Goal: Task Accomplishment & Management: Manage account settings

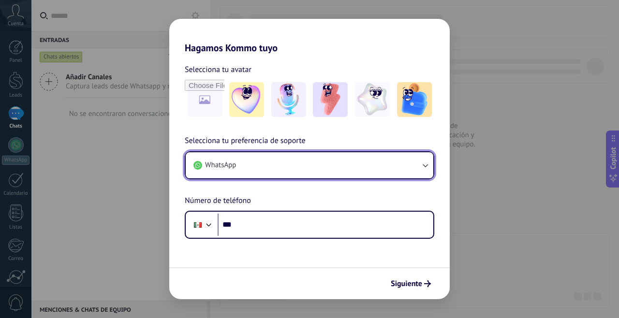
click at [421, 167] on icon "button" at bounding box center [425, 166] width 10 height 10
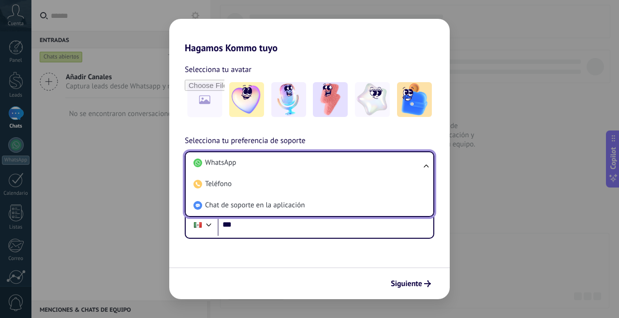
click at [401, 168] on li "WhatsApp" at bounding box center [308, 162] width 236 height 21
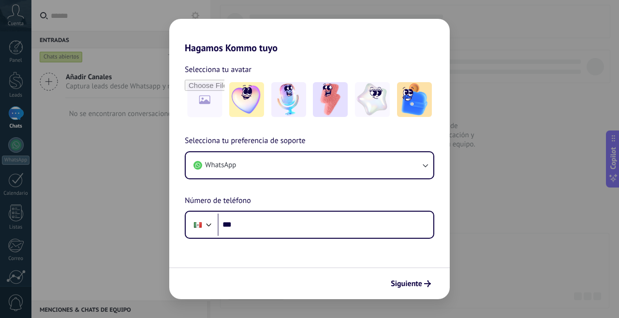
click at [493, 194] on div "Hagamos Kommo tuyo Selecciona tu avatar Selecciona tu preferencia de soporte Wh…" at bounding box center [309, 159] width 619 height 318
click at [527, 95] on div "Hagamos Kommo tuyo Selecciona tu avatar Selecciona tu preferencia de soporte Wh…" at bounding box center [309, 159] width 619 height 318
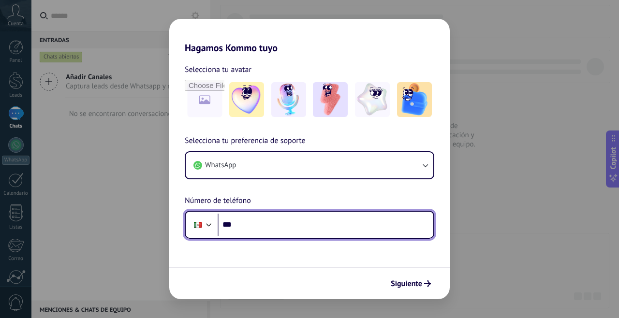
click at [313, 235] on input "***" at bounding box center [326, 225] width 216 height 22
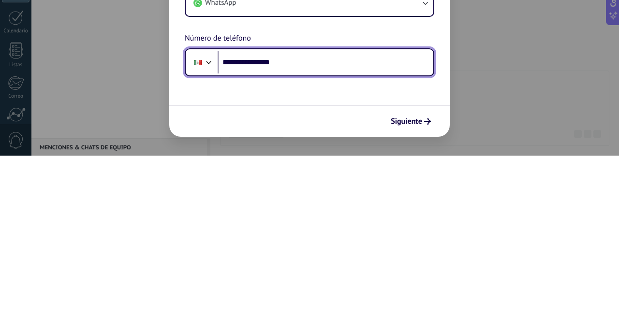
type input "**********"
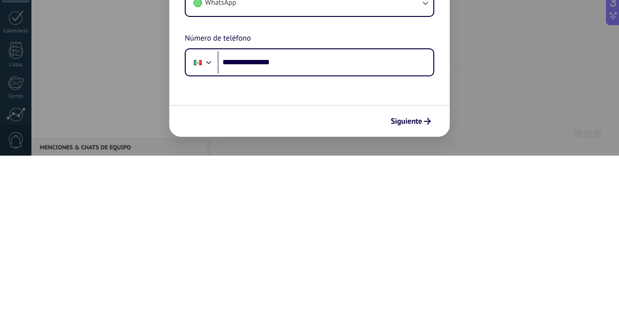
click at [488, 264] on div "**********" at bounding box center [309, 159] width 619 height 318
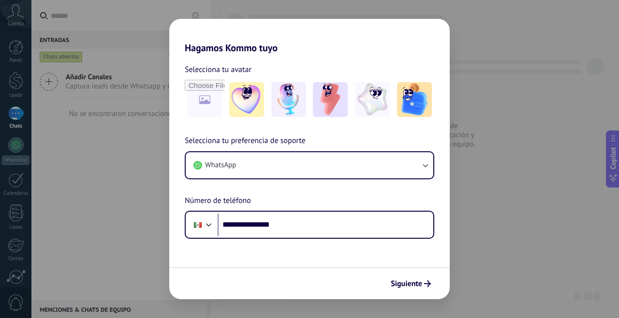
click at [333, 100] on img at bounding box center [330, 99] width 35 height 35
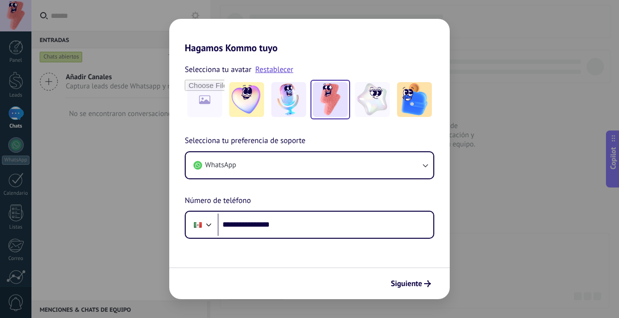
click at [418, 287] on span "Siguiente" at bounding box center [406, 284] width 31 height 7
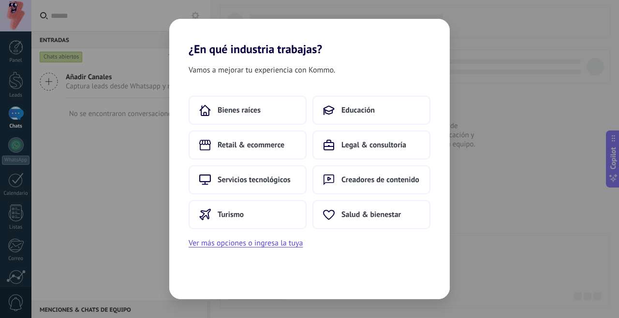
click at [408, 116] on button "Educación" at bounding box center [371, 110] width 118 height 29
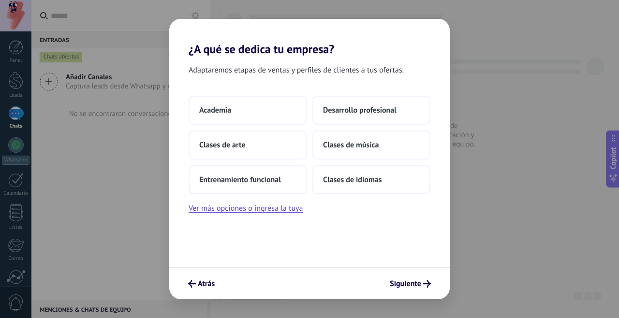
click at [381, 118] on button "Desarrollo profesional" at bounding box center [371, 110] width 118 height 29
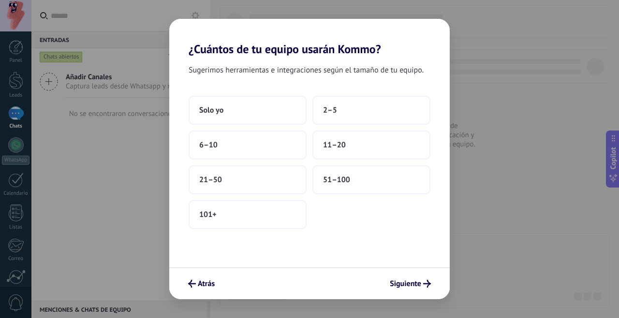
click at [205, 287] on span "Atrás" at bounding box center [206, 284] width 17 height 7
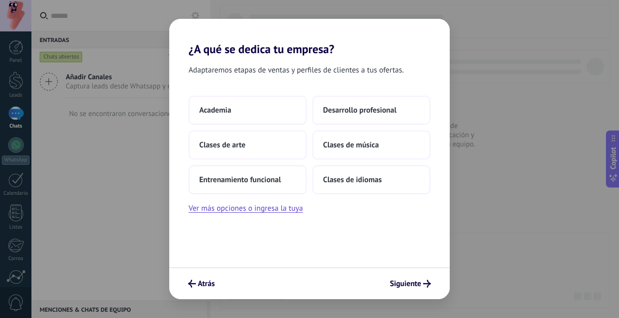
click at [281, 212] on button "Ver más opciones o ingresa la tuya" at bounding box center [246, 208] width 114 height 13
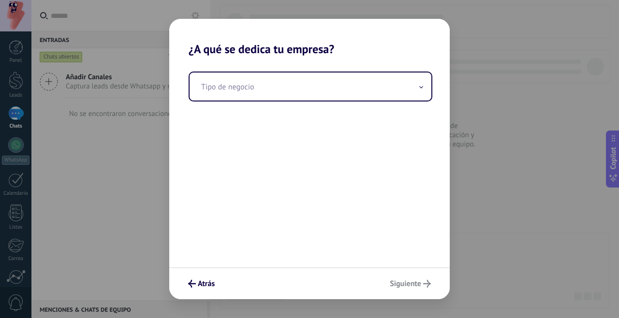
click at [385, 91] on input "text" at bounding box center [311, 87] width 242 height 28
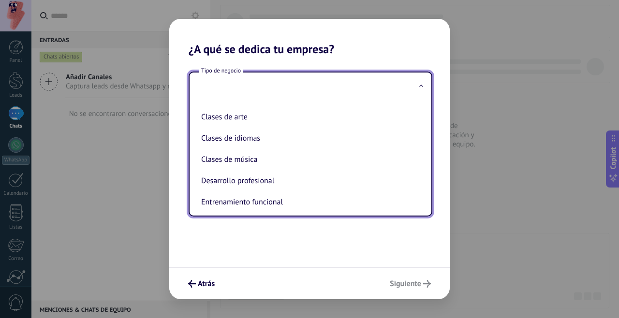
scroll to position [25, 0]
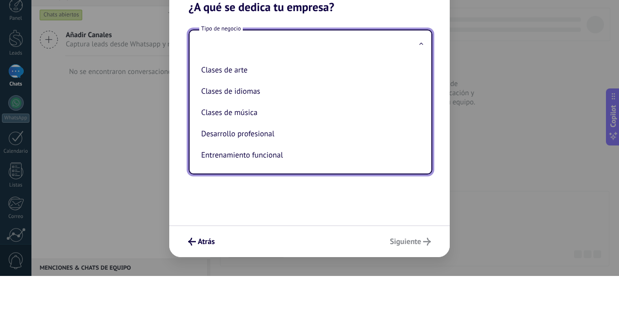
click at [495, 123] on div "¿A qué se dedica tu empresa? Tipo de negocio Academia Clases de arte Clases de …" at bounding box center [309, 159] width 619 height 318
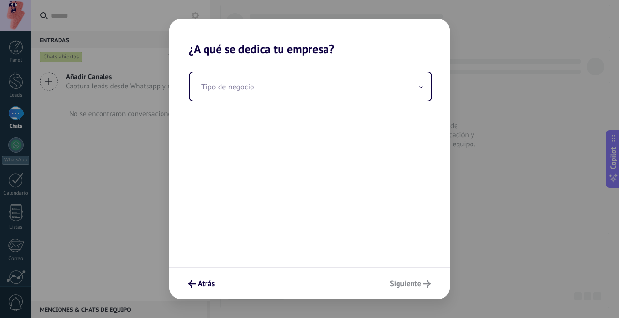
click at [409, 91] on input "text" at bounding box center [311, 87] width 242 height 28
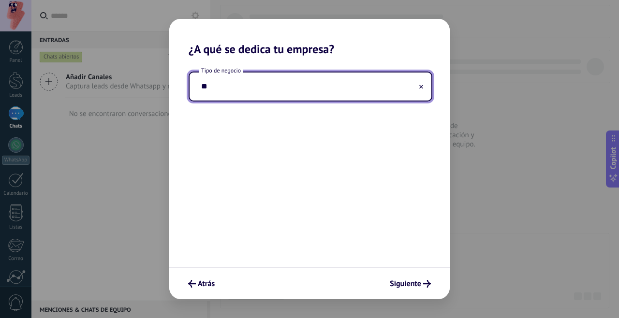
type input "*"
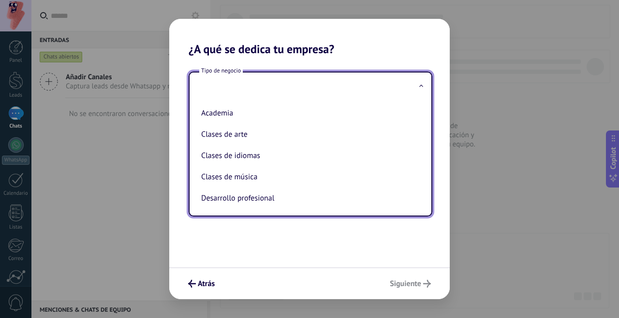
click at [496, 104] on div "¿A qué se dedica tu empresa? Tipo de negocio Academia Clases de arte Clases de …" at bounding box center [309, 159] width 619 height 318
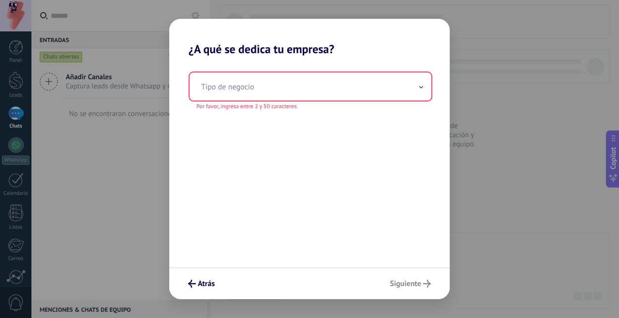
click at [200, 287] on span "Atrás" at bounding box center [206, 284] width 17 height 7
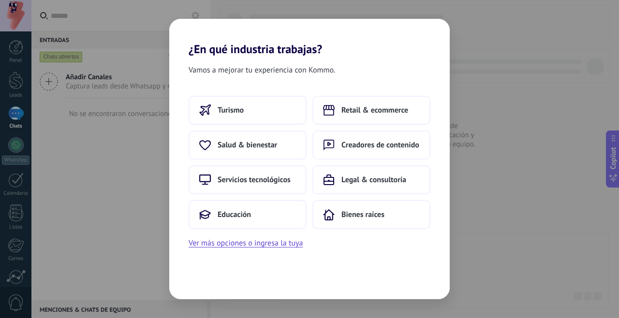
click at [265, 224] on button "Educación" at bounding box center [248, 214] width 118 height 29
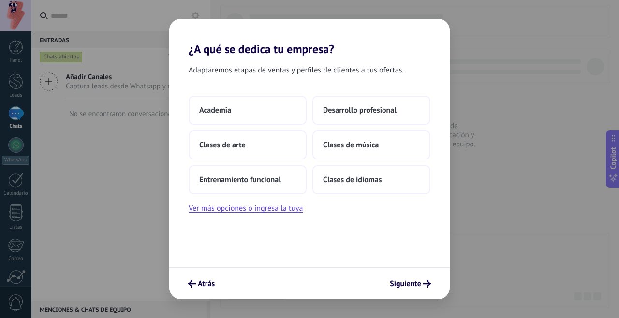
click at [390, 118] on button "Desarrollo profesional" at bounding box center [371, 110] width 118 height 29
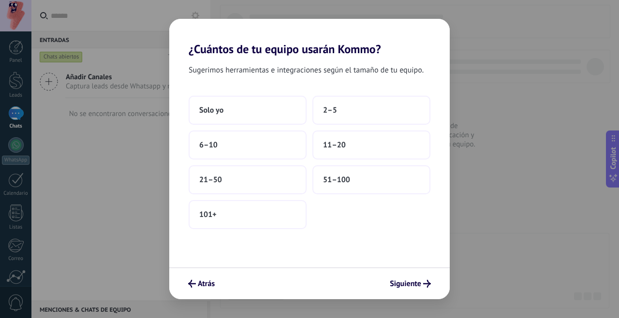
click at [250, 154] on button "6–10" at bounding box center [248, 145] width 118 height 29
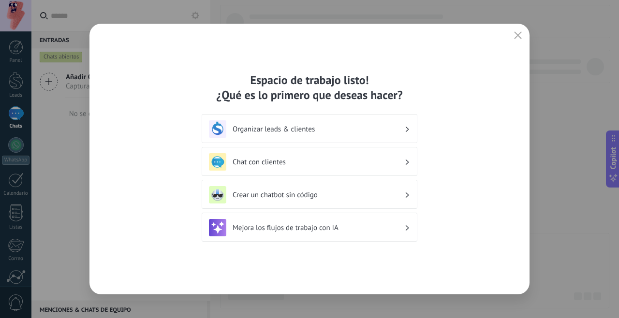
click at [519, 36] on icon "button" at bounding box center [518, 35] width 8 height 8
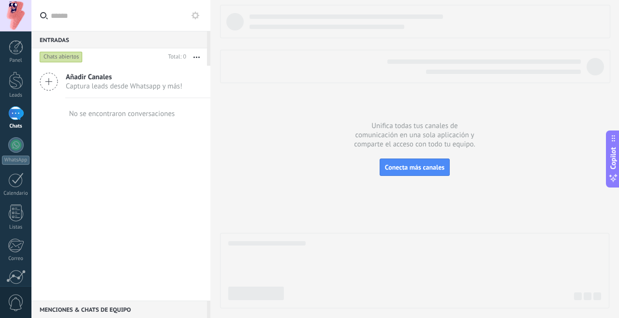
scroll to position [84, 0]
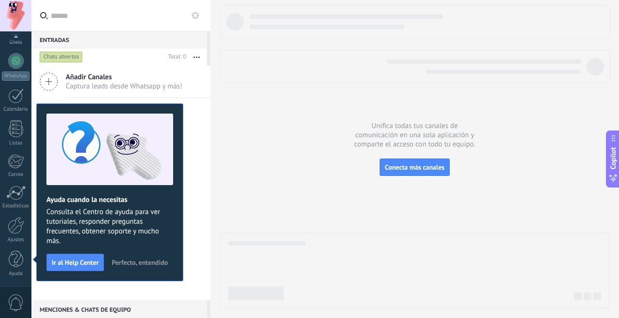
click at [559, 235] on div at bounding box center [414, 270] width 389 height 75
click at [154, 264] on span "Perfecto, entendido" at bounding box center [140, 262] width 56 height 7
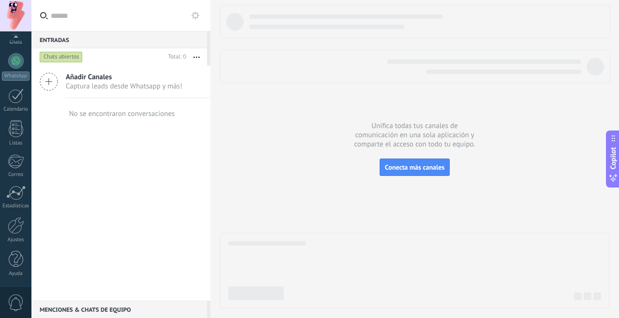
click at [47, 89] on icon at bounding box center [49, 82] width 18 height 18
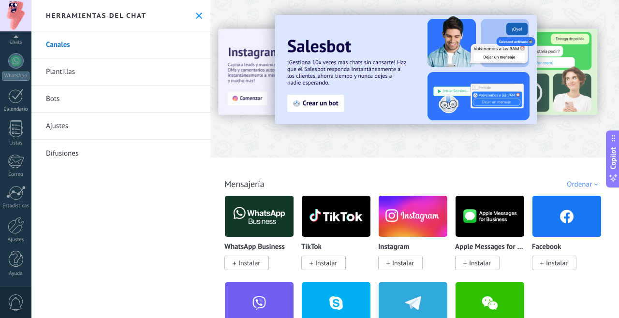
click at [266, 230] on img at bounding box center [259, 216] width 69 height 47
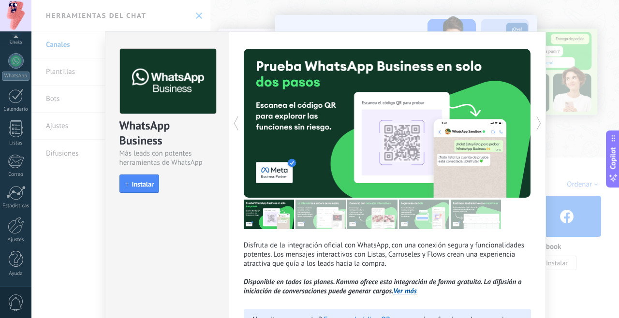
click at [409, 296] on link "Ver más" at bounding box center [405, 291] width 24 height 9
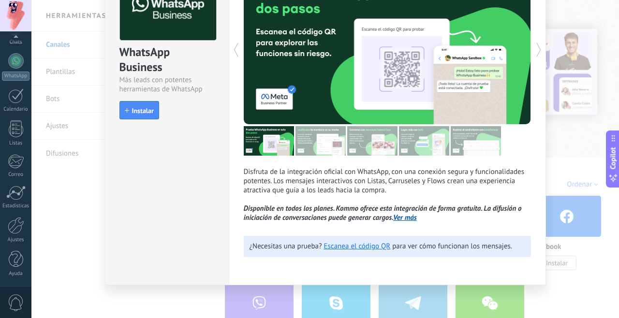
scroll to position [78, 0]
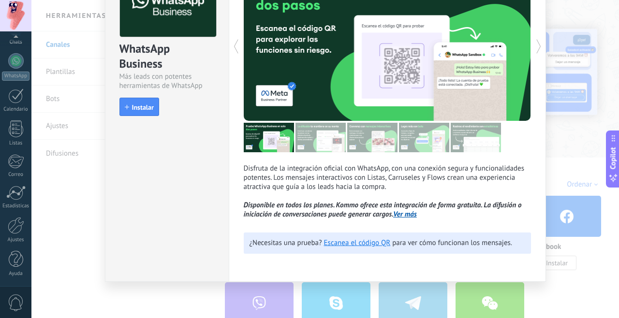
click at [148, 110] on span "Instalar" at bounding box center [143, 107] width 22 height 7
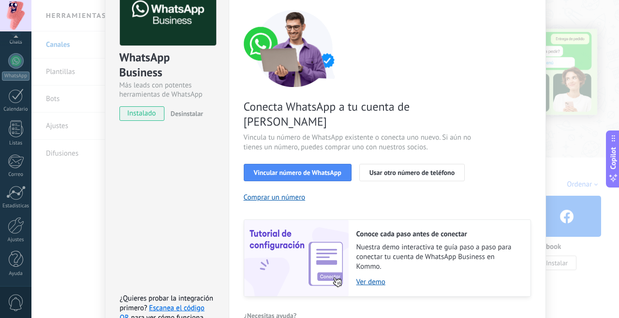
scroll to position [73, 0]
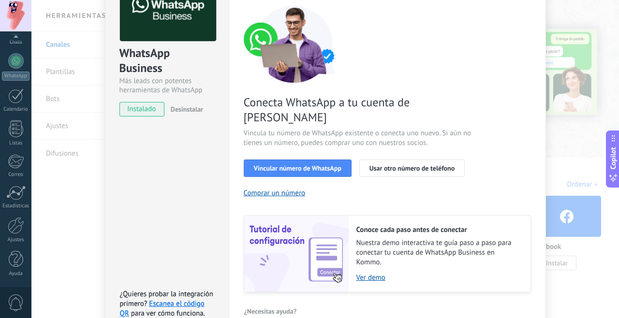
click at [597, 175] on div "WhatsApp Business Más leads con potentes herramientas de WhatsApp instalado Des…" at bounding box center [325, 159] width 588 height 318
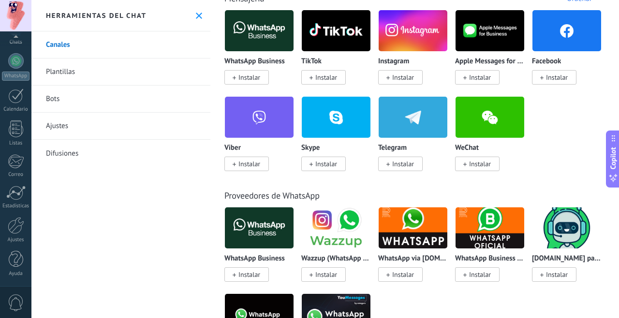
scroll to position [0, 0]
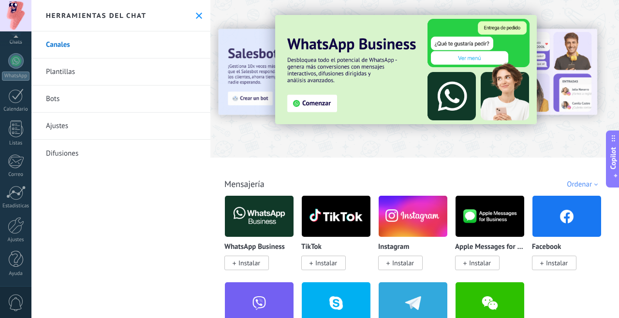
click at [581, 186] on div "Ordenar" at bounding box center [584, 184] width 34 height 9
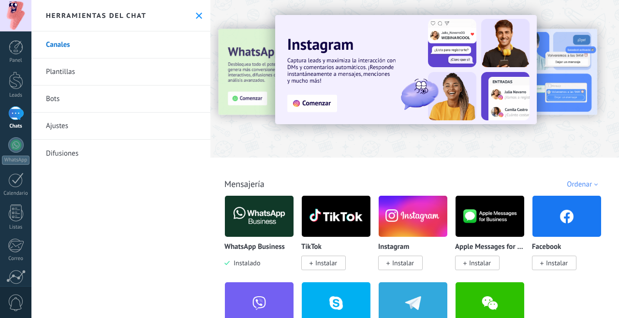
click at [581, 186] on div "Ordenar" at bounding box center [584, 184] width 34 height 9
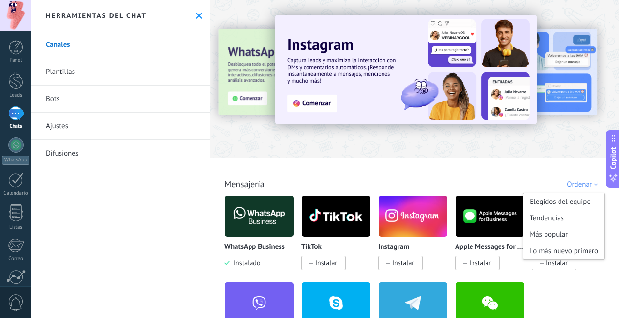
click at [571, 237] on div "Más popular" at bounding box center [563, 234] width 81 height 16
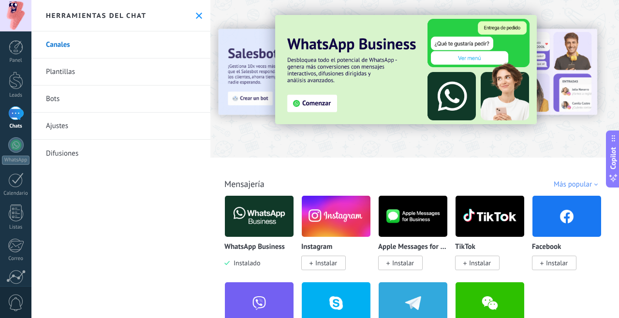
click at [582, 186] on div "Más popular" at bounding box center [577, 184] width 47 height 9
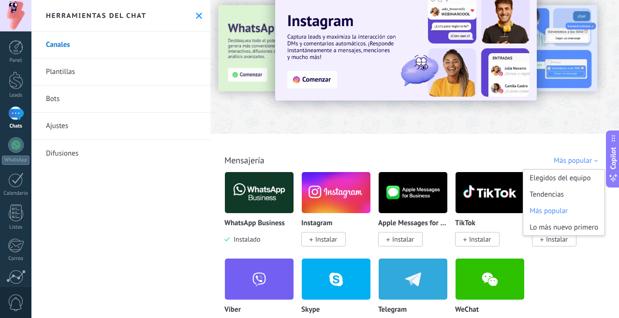
scroll to position [21, 0]
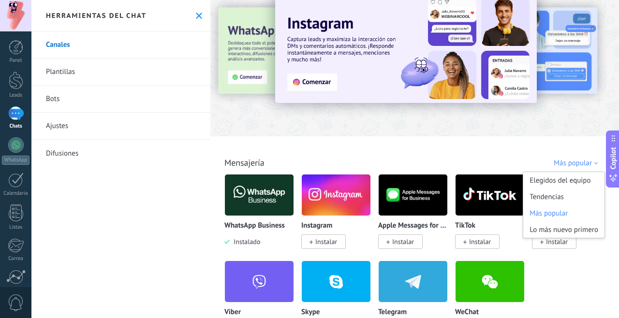
click at [585, 181] on div "Elegidos del equipo" at bounding box center [563, 180] width 81 height 16
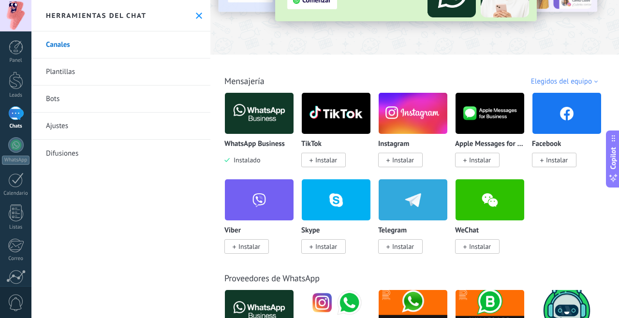
scroll to position [103, 0]
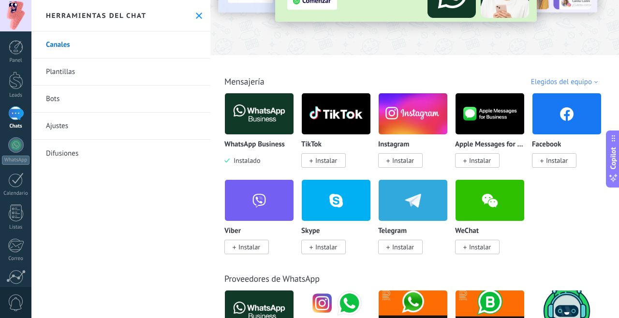
click at [269, 112] on img at bounding box center [259, 113] width 69 height 47
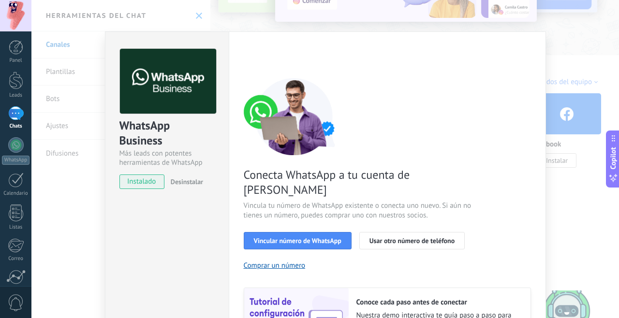
click at [324, 237] on span "Vincular número de WhatsApp" at bounding box center [298, 240] width 88 height 7
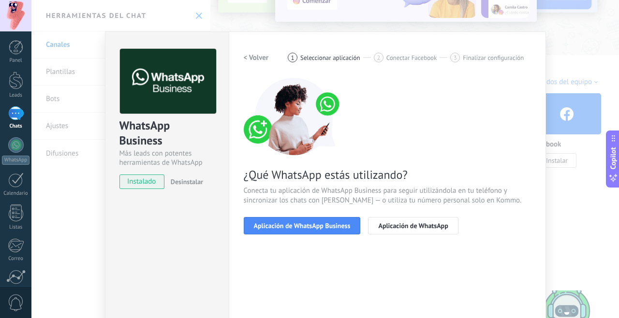
click at [322, 234] on button "Aplicación de WhatsApp Business" at bounding box center [302, 225] width 117 height 17
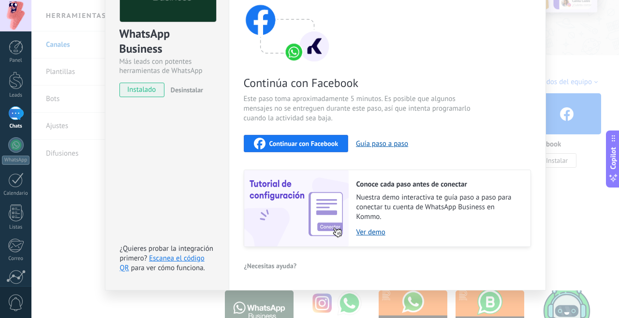
scroll to position [101, 0]
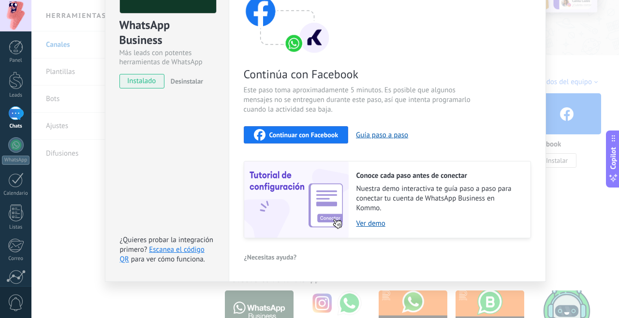
click at [372, 227] on link "Ver demo" at bounding box center [438, 223] width 164 height 9
click at [575, 240] on div "WhatsApp Business Más leads con potentes herramientas de WhatsApp instalado Des…" at bounding box center [325, 159] width 588 height 318
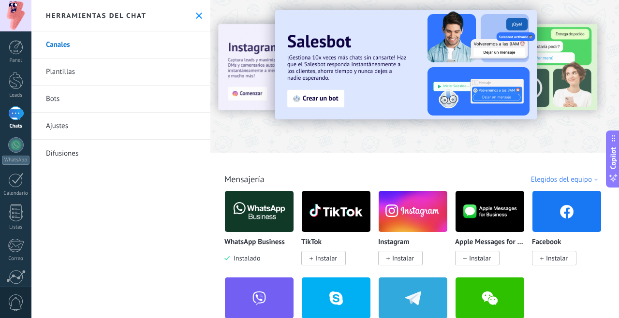
scroll to position [0, 0]
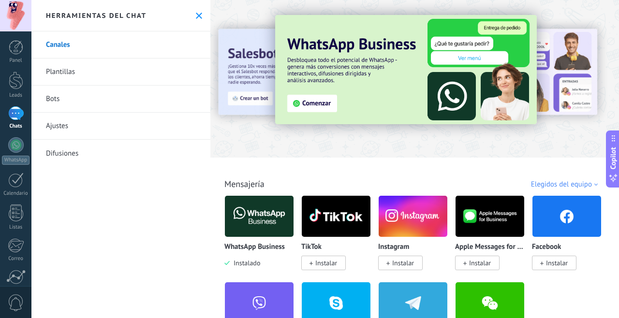
click at [17, 152] on div at bounding box center [15, 144] width 15 height 15
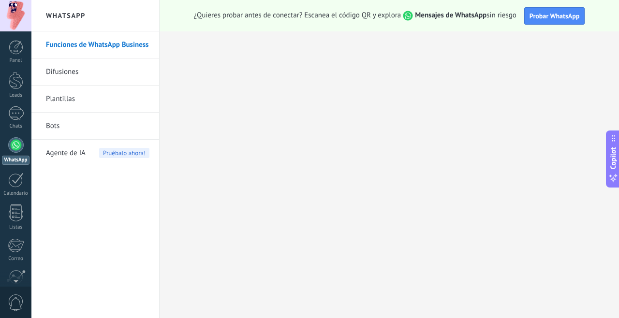
click at [21, 184] on div at bounding box center [15, 180] width 15 height 15
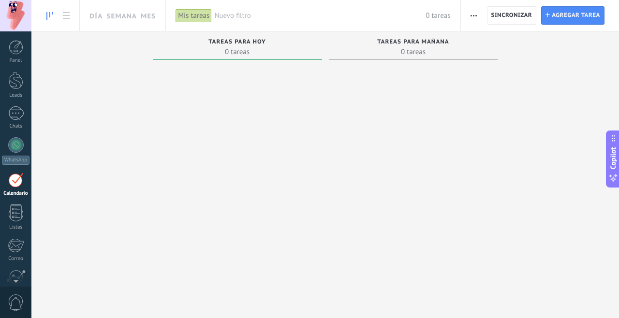
click at [16, 55] on link "Panel" at bounding box center [15, 52] width 31 height 24
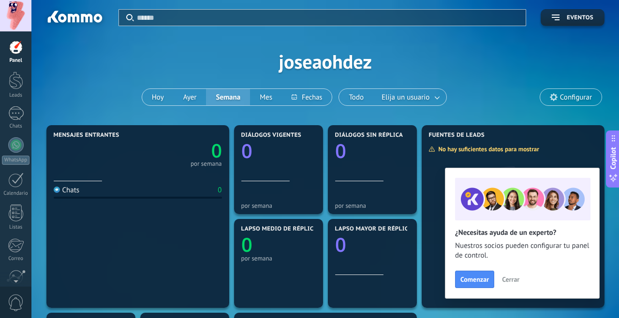
click at [333, 65] on div "Aplicar Eventos joseaohdez Hoy Ayer Semana Mes Todo Elija un usuario Configurar" at bounding box center [325, 61] width 559 height 123
click at [317, 66] on div "Aplicar Eventos joseaohdez Hoy Ayer Semana Mes Todo Elija un usuario Configurar" at bounding box center [325, 61] width 559 height 123
click at [577, 103] on span "Configurar" at bounding box center [570, 97] width 61 height 16
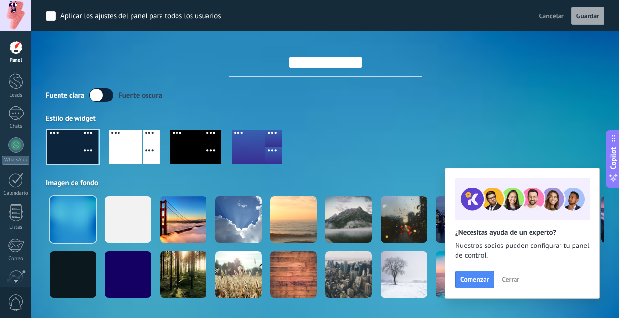
click at [391, 60] on input "**********" at bounding box center [325, 62] width 193 height 29
type input "*"
type input "**********"
click at [571, 80] on div "**********" at bounding box center [325, 154] width 559 height 309
click at [248, 146] on div at bounding box center [248, 147] width 33 height 34
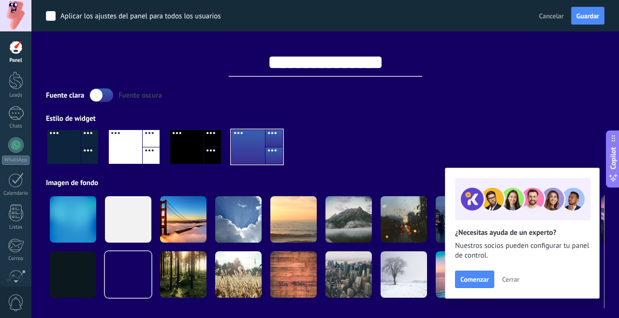
click at [241, 218] on div at bounding box center [238, 219] width 46 height 46
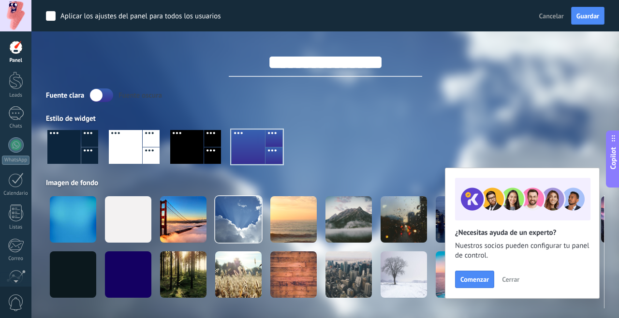
click at [347, 234] on div at bounding box center [349, 219] width 46 height 46
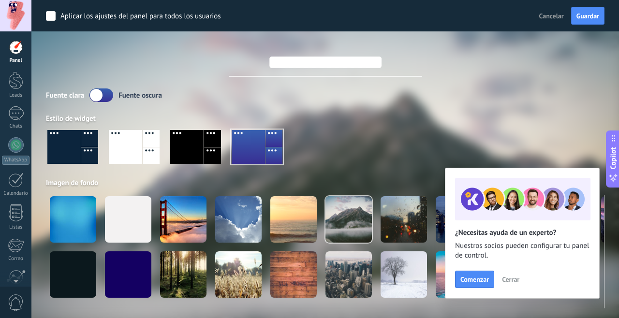
click at [405, 222] on div at bounding box center [404, 219] width 46 height 46
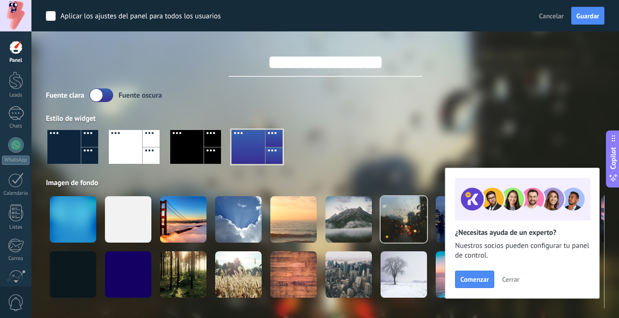
click at [237, 231] on div at bounding box center [238, 219] width 46 height 46
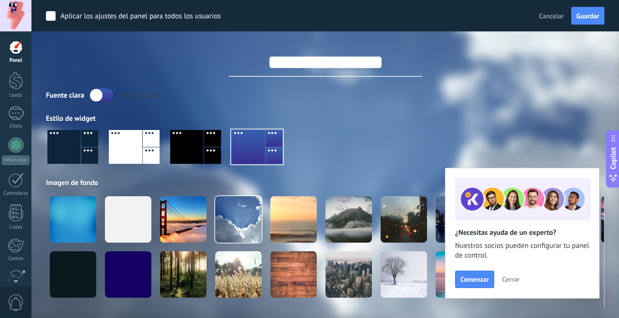
click at [351, 279] on div at bounding box center [349, 275] width 46 height 46
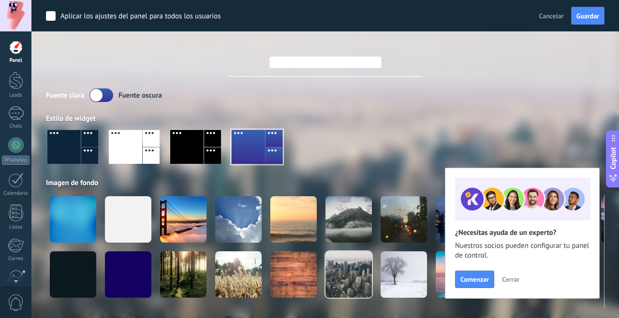
click at [580, 139] on div at bounding box center [325, 150] width 559 height 55
click at [517, 282] on span "Cerrar" at bounding box center [510, 279] width 17 height 7
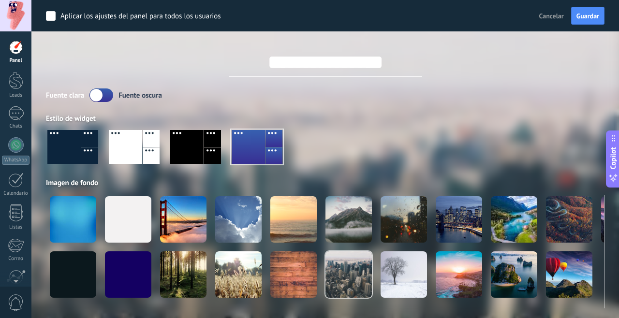
click at [592, 15] on span "Guardar" at bounding box center [588, 16] width 23 height 7
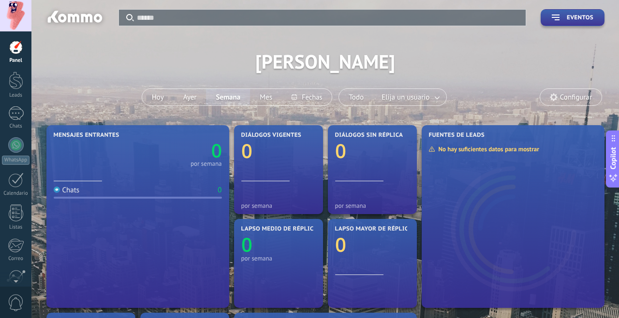
click at [14, 92] on div "Leads" at bounding box center [16, 95] width 28 height 6
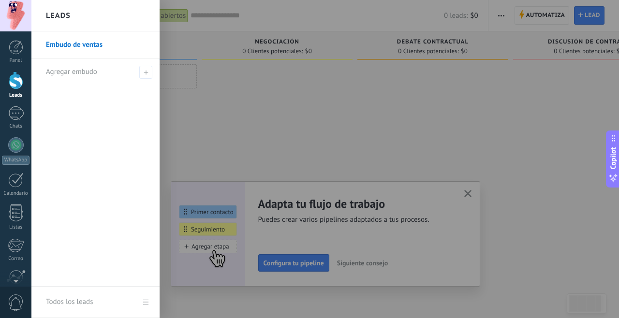
click at [16, 117] on div at bounding box center [15, 113] width 15 height 14
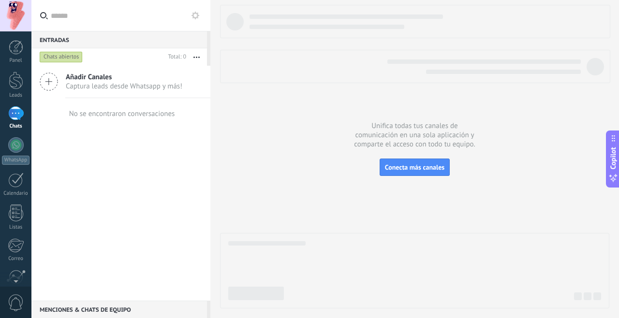
click at [18, 188] on link "Calendario" at bounding box center [15, 185] width 31 height 24
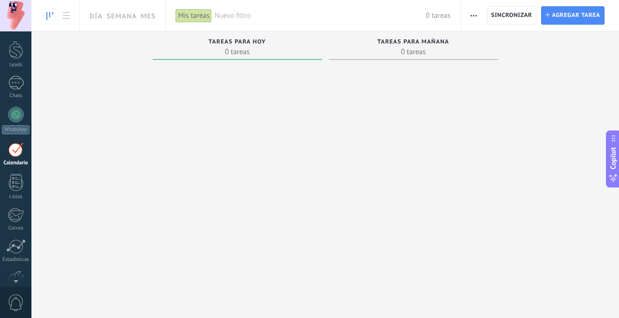
scroll to position [84, 0]
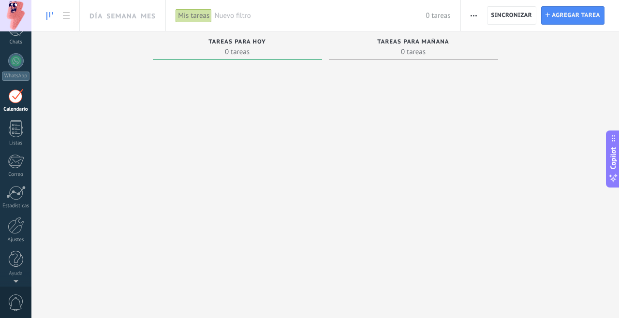
click at [18, 288] on div "0" at bounding box center [15, 302] width 31 height 32
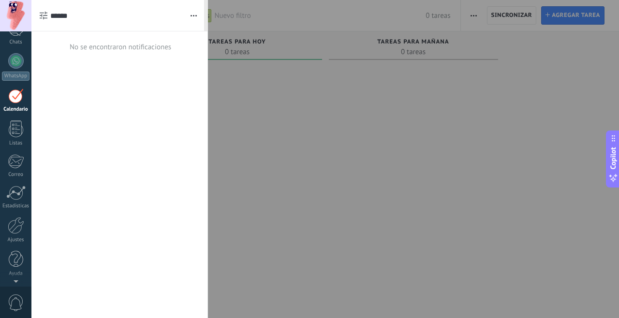
click at [18, 288] on div "0" at bounding box center [15, 302] width 31 height 32
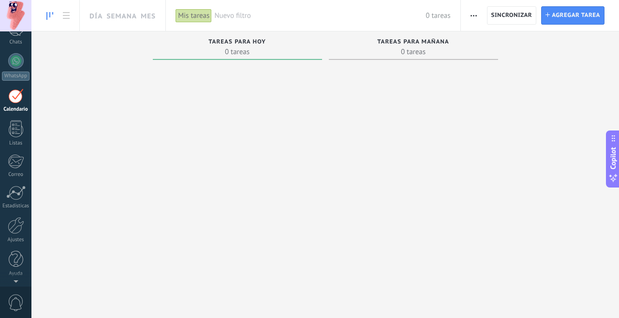
click at [24, 281] on div "Panel Leads Chats WhatsApp Clientes" at bounding box center [15, 121] width 31 height 331
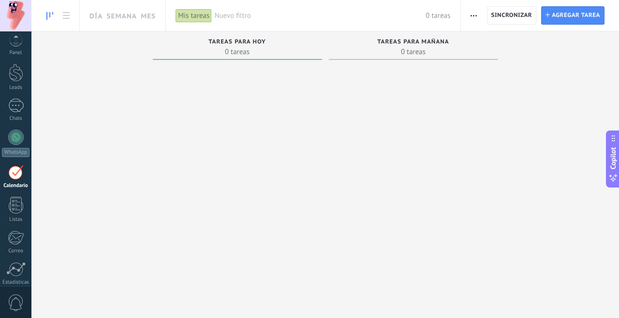
scroll to position [4, 0]
click at [17, 147] on div at bounding box center [15, 140] width 15 height 15
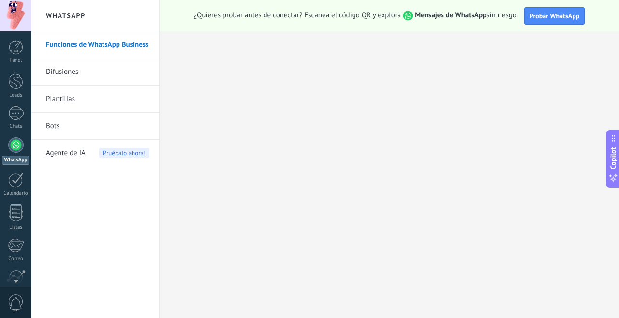
click at [14, 59] on div "Panel" at bounding box center [16, 61] width 28 height 6
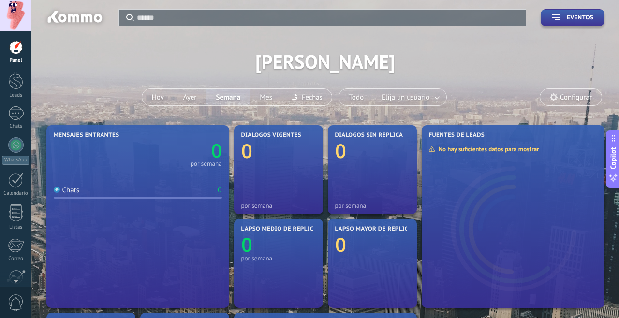
click at [18, 119] on div at bounding box center [15, 113] width 15 height 14
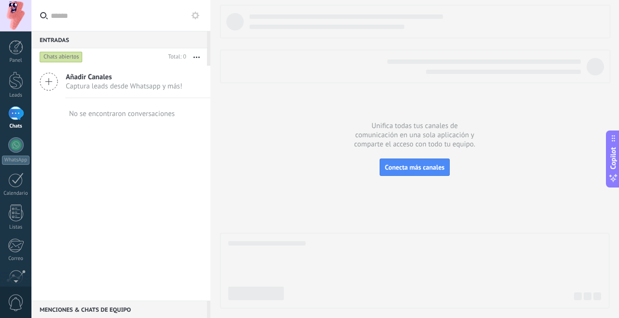
click at [136, 96] on div "Añadir Canales Captura leads desde Whatsapp y más!" at bounding box center [120, 82] width 179 height 32
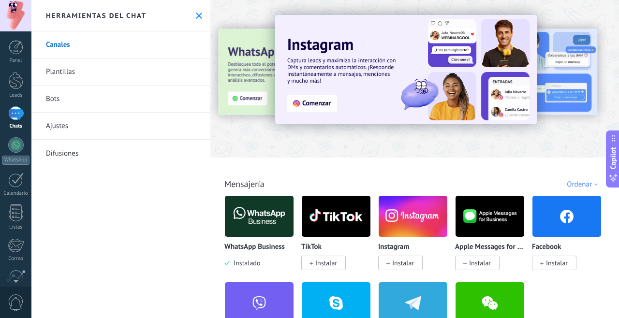
click at [563, 266] on span "Instalar" at bounding box center [557, 263] width 22 height 9
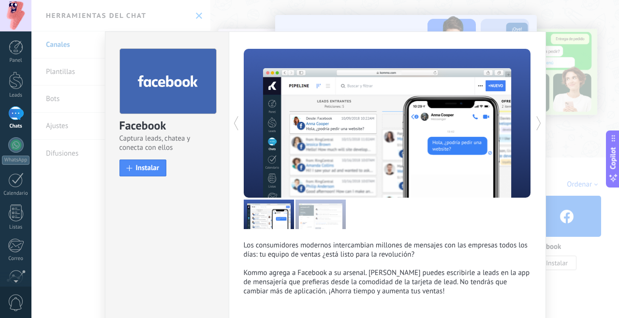
click at [152, 166] on span "Instalar" at bounding box center [148, 167] width 24 height 7
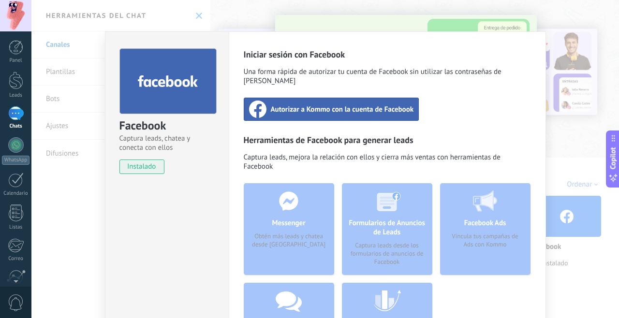
click at [595, 272] on div "Facebook Captura leads, chatea y conecta con ellos instalado Desinstalar Inicia…" at bounding box center [325, 159] width 588 height 318
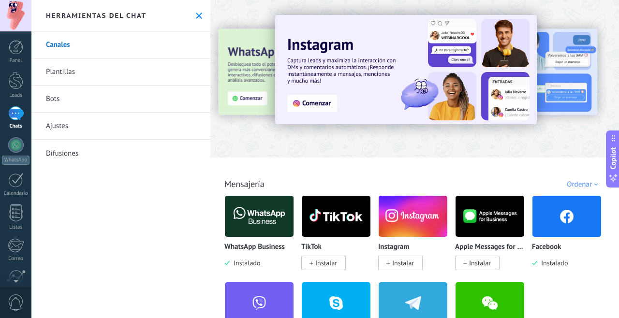
click at [11, 13] on div at bounding box center [15, 15] width 31 height 31
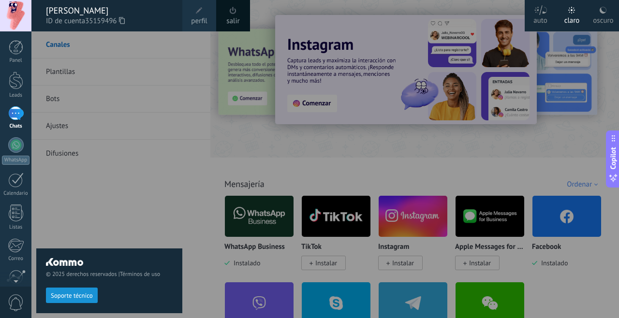
click at [140, 222] on div "© 2025 derechos reservados | Términos de uso Soporte técnico" at bounding box center [109, 174] width 146 height 287
click at [198, 20] on span "perfil" at bounding box center [199, 21] width 16 height 11
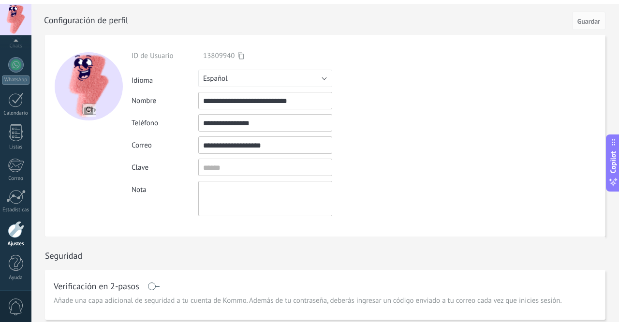
scroll to position [1, 0]
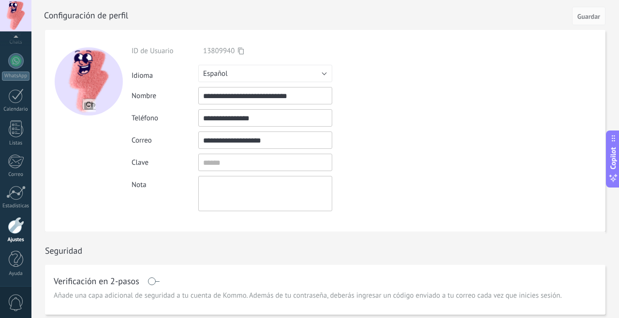
click at [19, 25] on div at bounding box center [15, 15] width 31 height 31
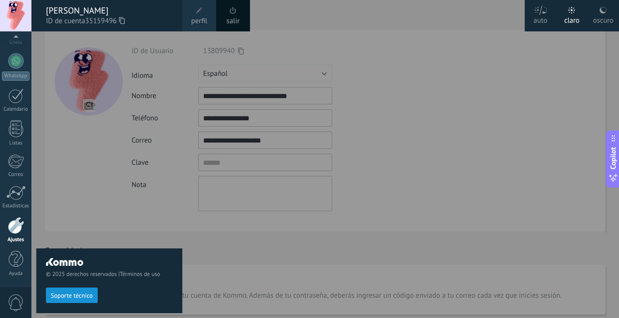
click at [204, 16] on span "perfil" at bounding box center [199, 21] width 16 height 11
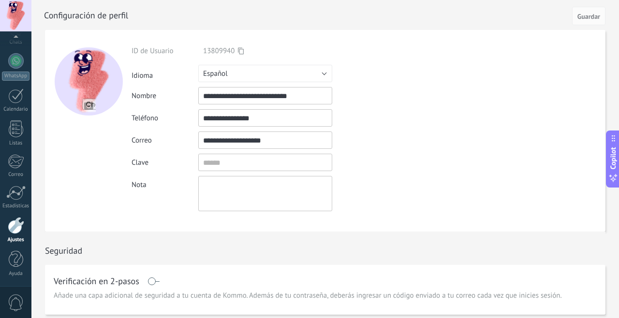
click at [20, 30] on div at bounding box center [15, 15] width 31 height 31
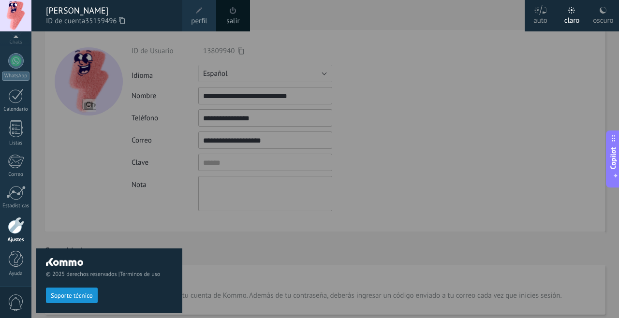
click at [204, 23] on span "perfil" at bounding box center [199, 21] width 16 height 11
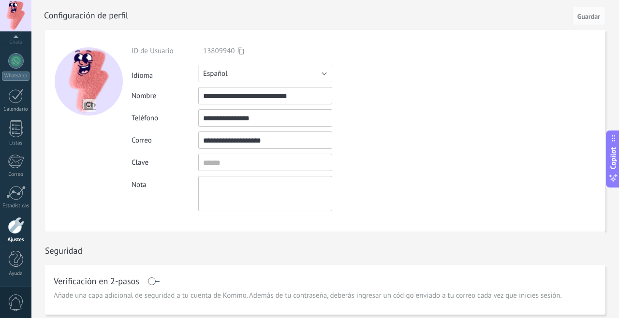
click at [19, 16] on div at bounding box center [15, 15] width 31 height 31
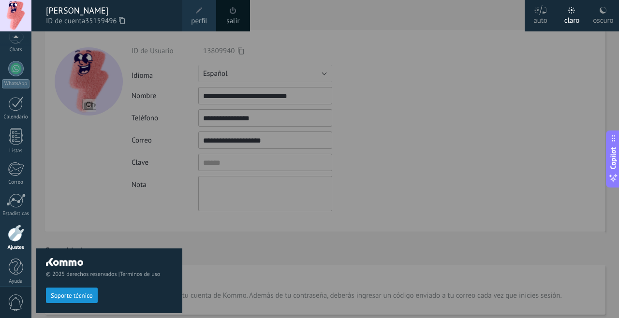
scroll to position [84, 0]
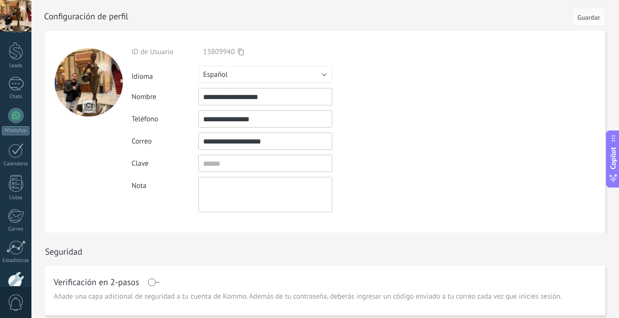
scroll to position [84, 0]
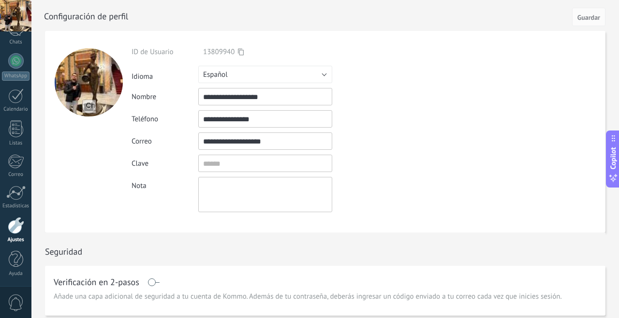
click at [24, 232] on div at bounding box center [16, 225] width 16 height 17
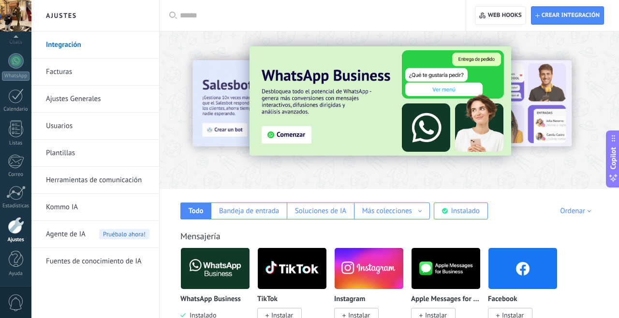
click at [590, 15] on span "Crear integración" at bounding box center [571, 16] width 58 height 8
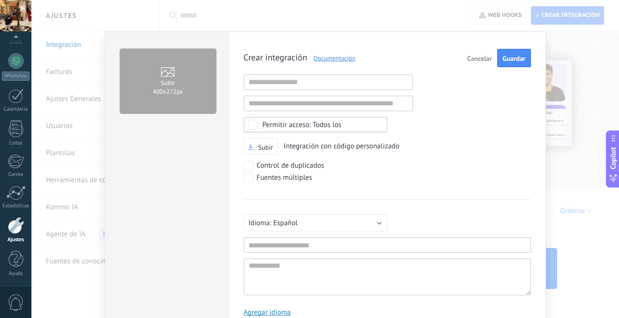
scroll to position [9, 0]
click at [482, 51] on button "Cancelar" at bounding box center [479, 58] width 32 height 18
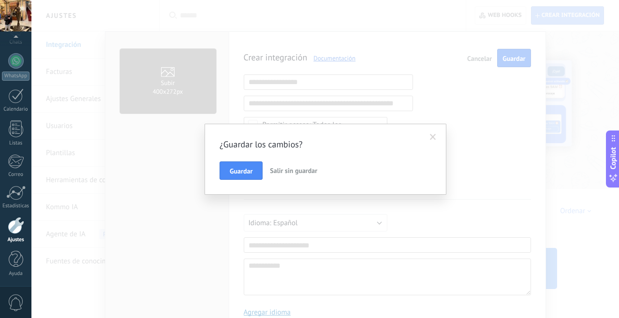
click at [294, 174] on span "Salir sin guardar" at bounding box center [293, 170] width 47 height 9
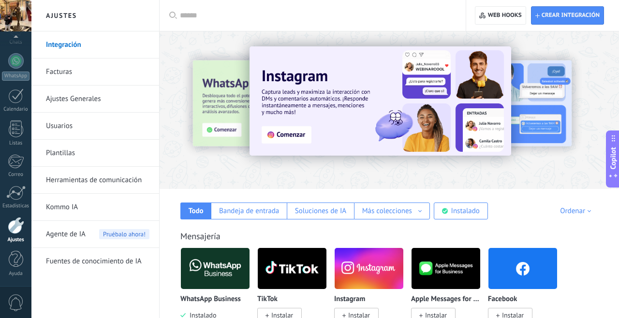
click at [133, 126] on link "Usuarios" at bounding box center [98, 126] width 104 height 27
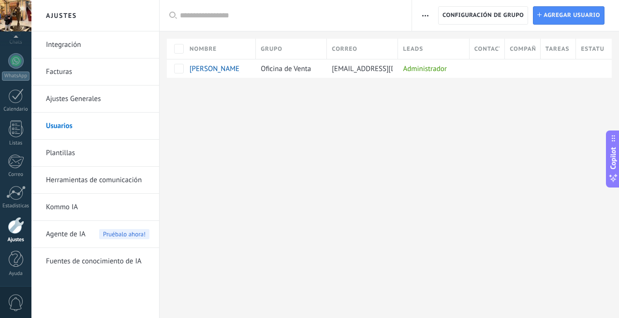
click at [585, 14] on span "Agregar usuario" at bounding box center [572, 15] width 57 height 17
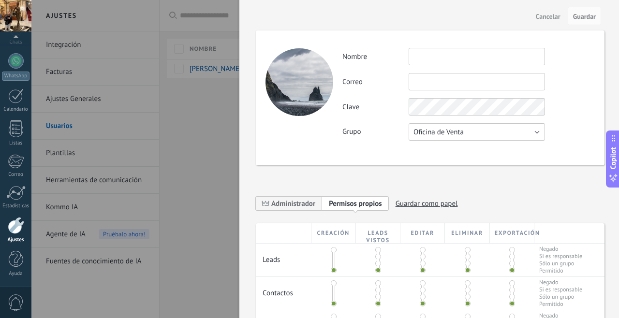
click at [537, 133] on button "Oficina de Venta" at bounding box center [477, 131] width 136 height 17
click at [580, 107] on div "Clave" at bounding box center [468, 106] width 252 height 17
click at [548, 14] on span "Cancelar" at bounding box center [548, 16] width 25 height 7
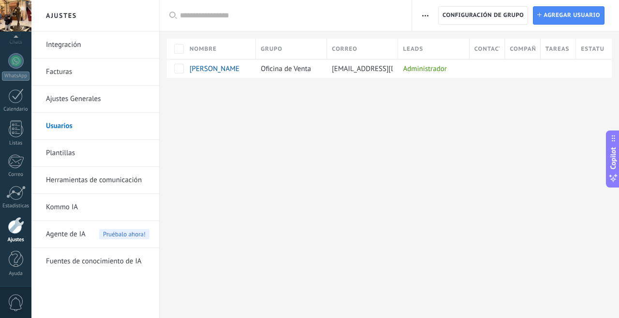
click at [522, 98] on div at bounding box center [389, 93] width 459 height 31
click at [16, 226] on div at bounding box center [16, 225] width 16 height 17
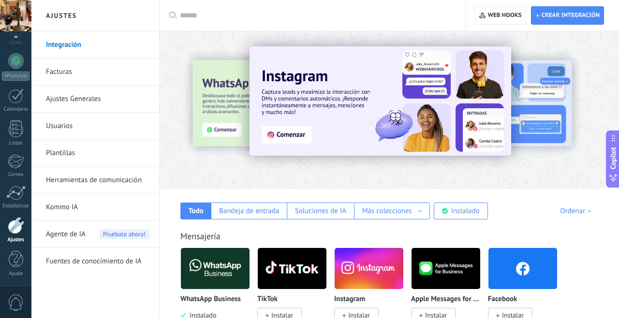
click at [124, 188] on link "Herramientas de comunicación" at bounding box center [98, 180] width 104 height 27
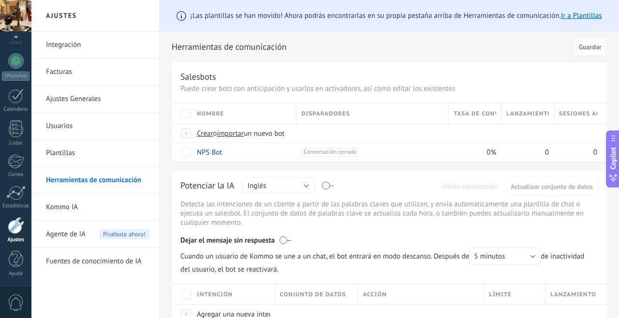
click at [19, 234] on div at bounding box center [16, 225] width 16 height 17
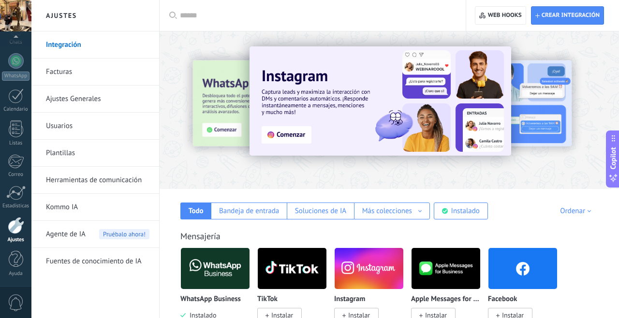
click at [120, 50] on link "Integración" at bounding box center [98, 44] width 104 height 27
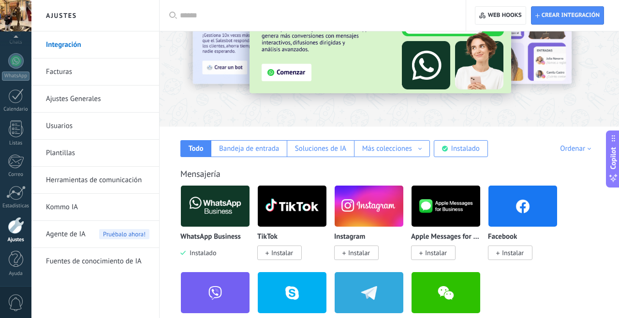
scroll to position [64, 0]
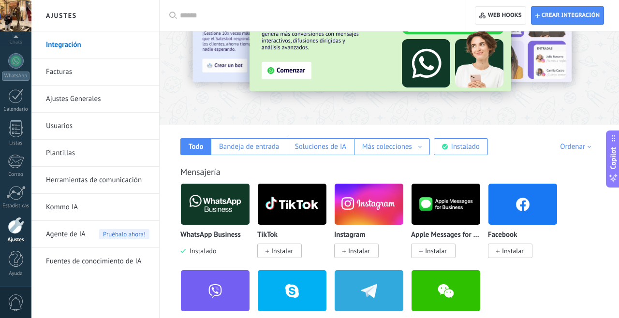
type textarea "**********"
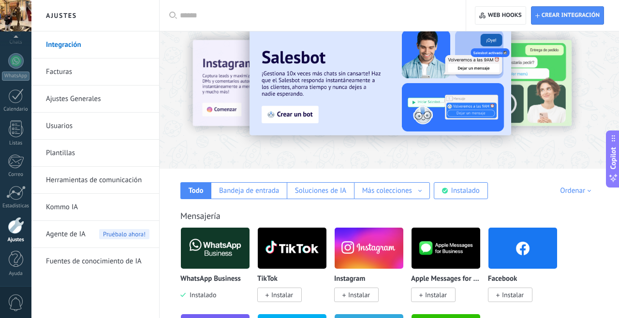
scroll to position [18, 0]
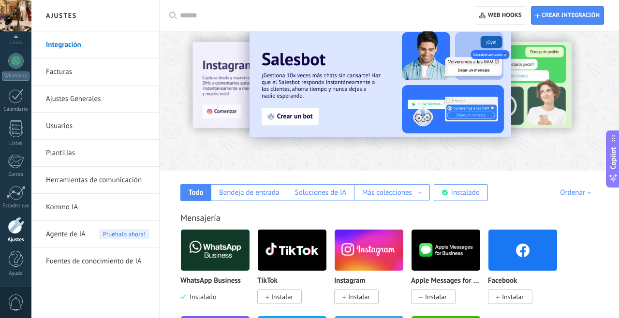
click at [263, 20] on input "text" at bounding box center [316, 16] width 272 height 10
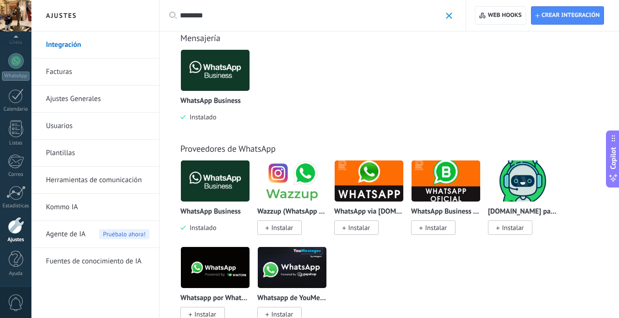
type input "********"
click at [581, 72] on div "WhatsApp Business Instalado TikTok Instalar Instagram Instalar Apple Messages f…" at bounding box center [394, 92] width 428 height 87
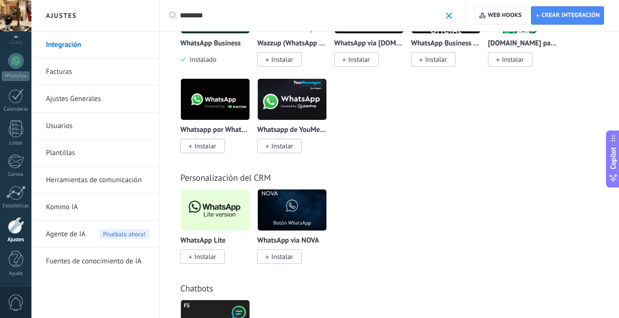
scroll to position [38, 0]
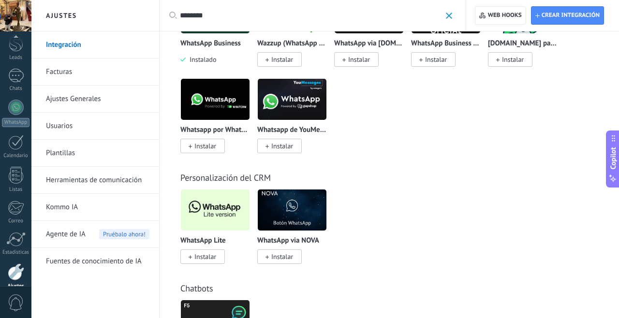
click at [211, 256] on span "Instalar" at bounding box center [205, 256] width 22 height 9
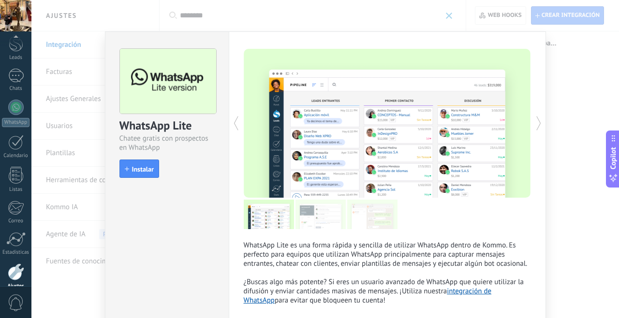
click at [141, 175] on button "Instalar" at bounding box center [139, 169] width 40 height 18
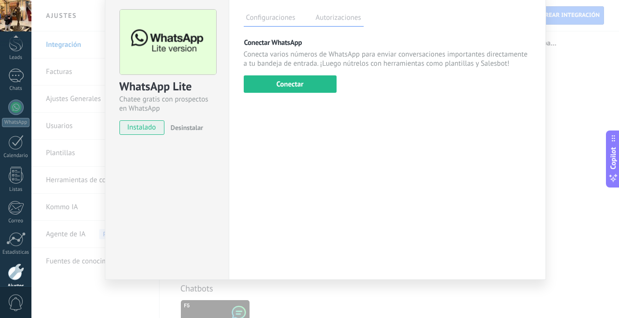
click at [305, 93] on button "Conectar" at bounding box center [290, 83] width 93 height 17
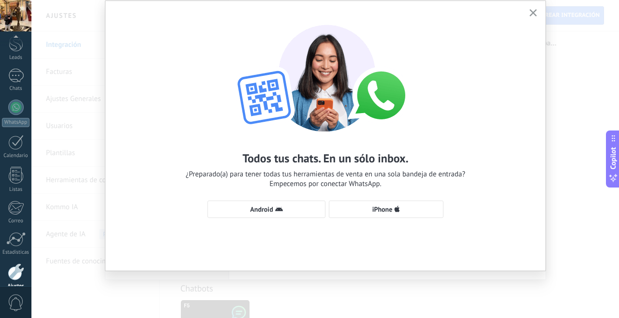
click at [393, 213] on span "iPhone" at bounding box center [386, 210] width 104 height 8
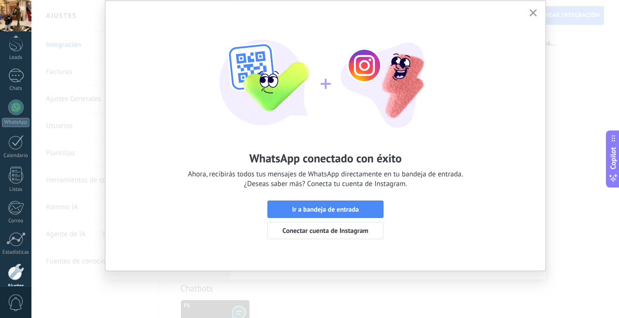
click at [368, 213] on span "Ir a bandeja de entrada" at bounding box center [325, 209] width 105 height 7
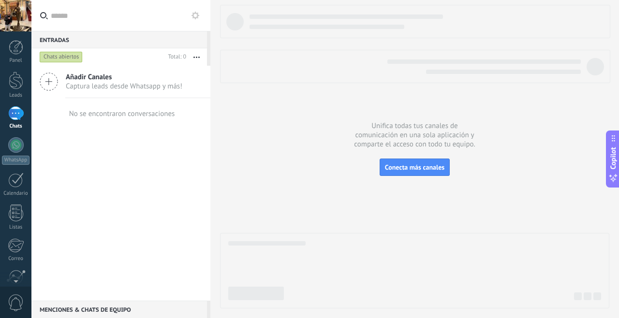
click at [71, 62] on div "Chats abiertos" at bounding box center [61, 57] width 43 height 12
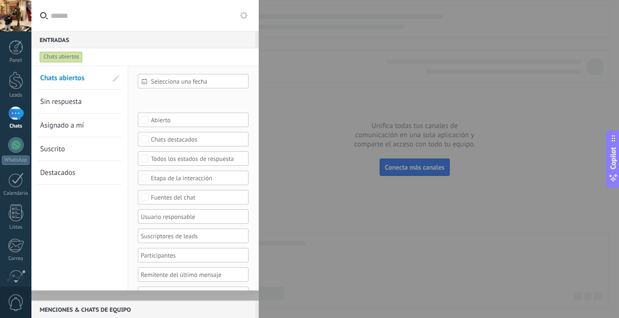
click at [311, 89] on div at bounding box center [309, 159] width 619 height 318
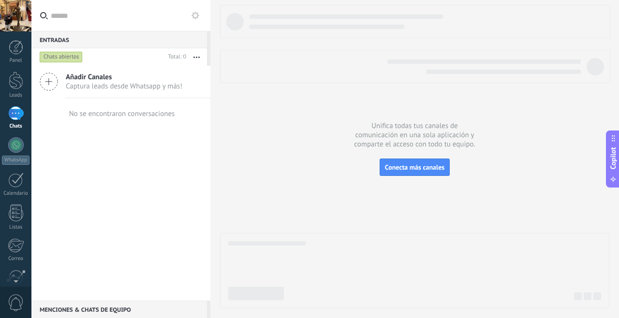
click at [21, 312] on div at bounding box center [16, 309] width 16 height 17
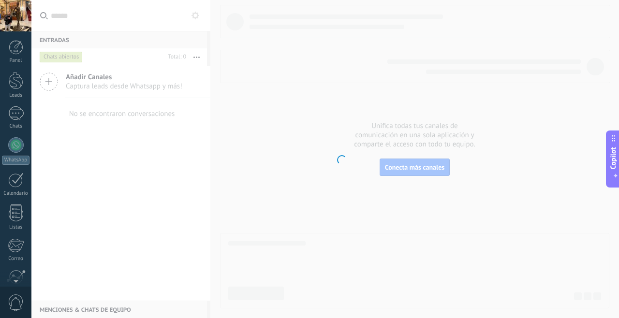
scroll to position [38, 0]
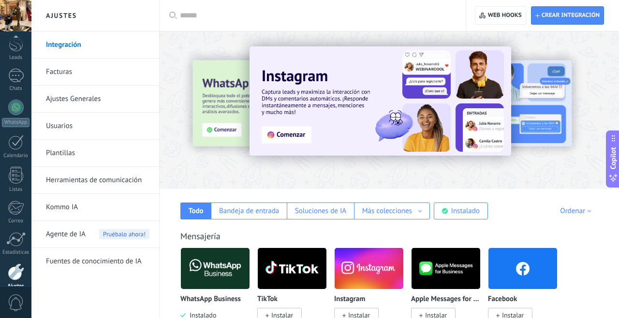
click at [113, 50] on link "Integración" at bounding box center [98, 44] width 104 height 27
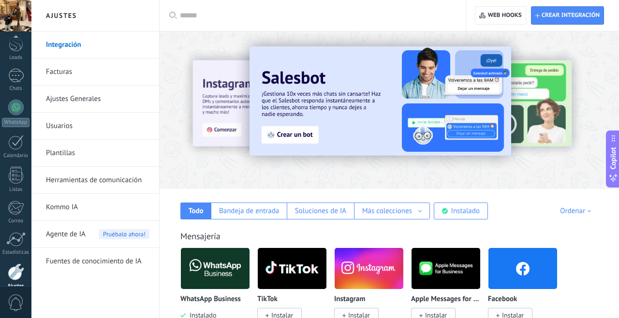
scroll to position [84, 0]
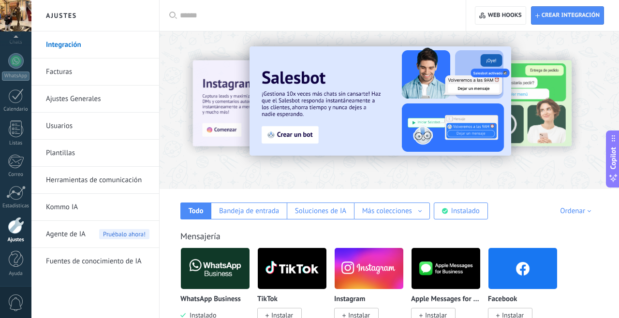
click at [250, 18] on input "text" at bounding box center [316, 16] width 272 height 10
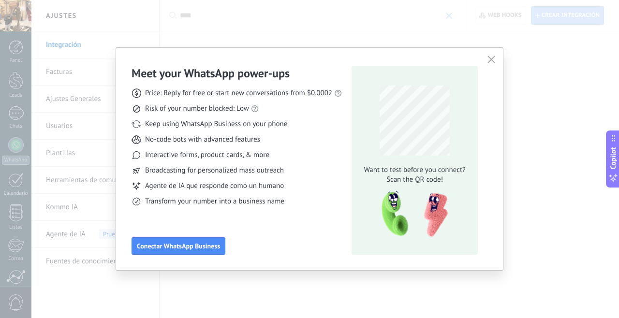
type input "****"
click at [559, 85] on div "Meet your WhatsApp power‑ups Price: Reply for free or start new conversations f…" at bounding box center [309, 159] width 619 height 318
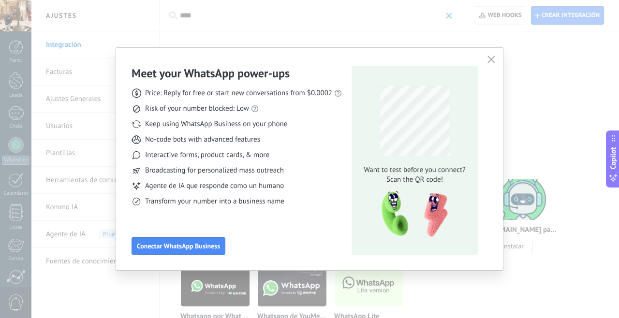
click at [493, 62] on use "button" at bounding box center [491, 59] width 7 height 7
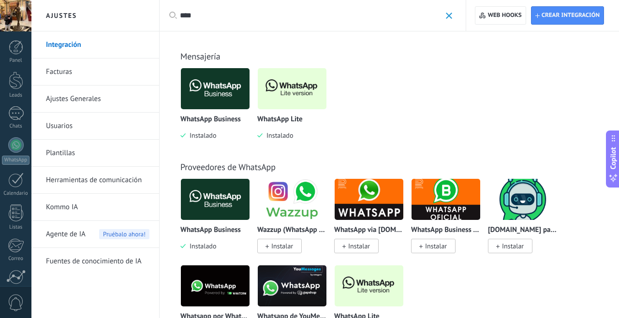
click at [221, 105] on img at bounding box center [215, 88] width 69 height 47
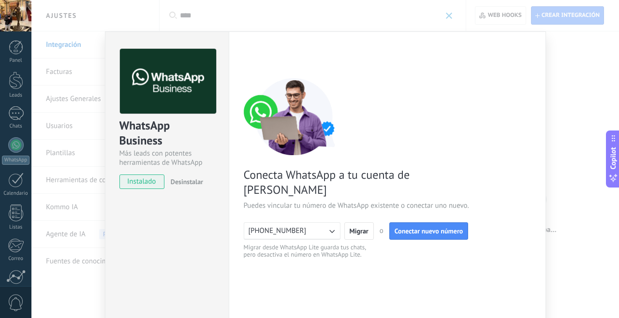
click at [192, 181] on span "Desinstalar" at bounding box center [187, 182] width 32 height 9
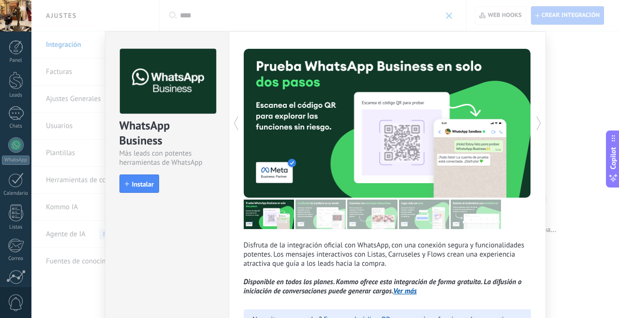
click at [578, 88] on div "WhatsApp Business Más leads con potentes herramientas de WhatsApp install Insta…" at bounding box center [325, 159] width 588 height 318
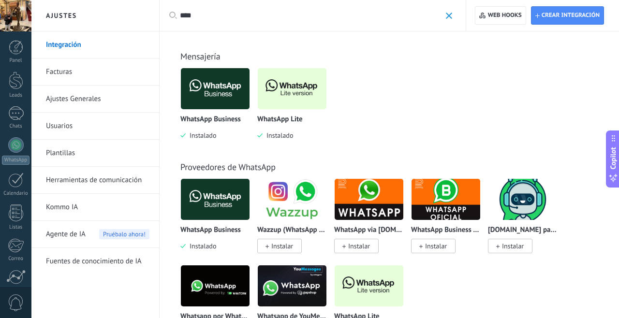
click at [308, 98] on img at bounding box center [292, 88] width 69 height 47
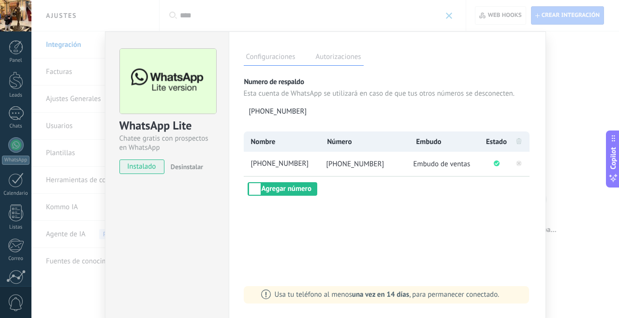
click at [307, 193] on button "Agregar número" at bounding box center [283, 189] width 70 height 14
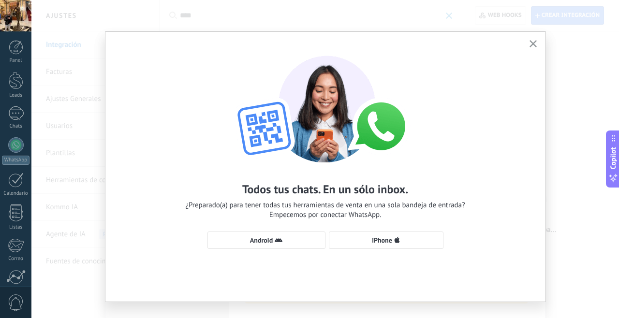
click at [530, 44] on icon "button" at bounding box center [533, 43] width 7 height 7
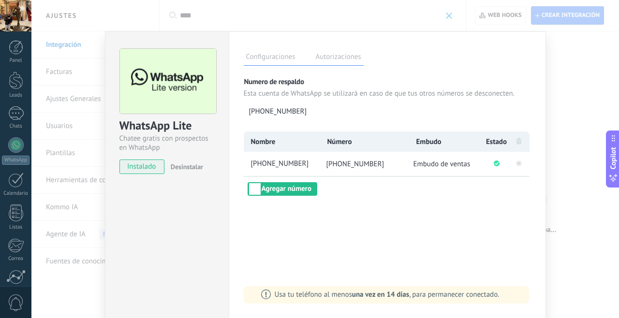
click at [345, 64] on label "Autorizaciones" at bounding box center [338, 58] width 50 height 14
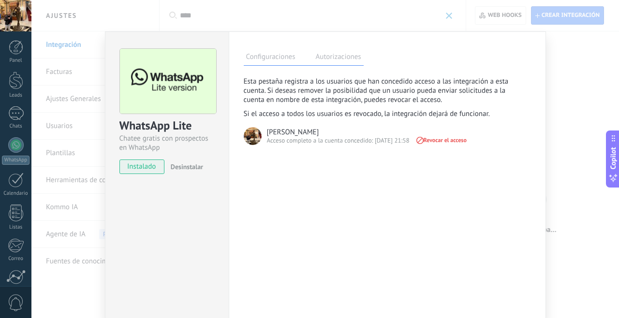
click at [279, 60] on label "Configuraciones" at bounding box center [271, 58] width 54 height 14
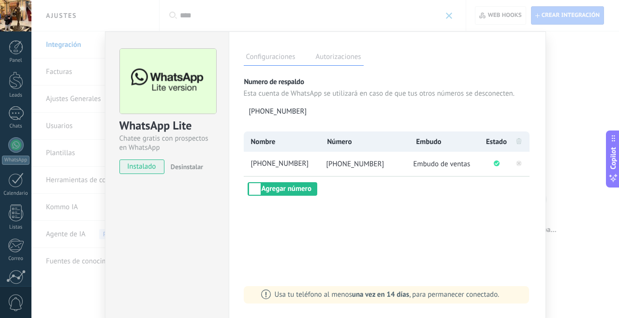
click at [583, 73] on div "WhatsApp Lite Chatee gratis con prospectos en WhatsApp instalado Desinstalar Co…" at bounding box center [325, 159] width 588 height 318
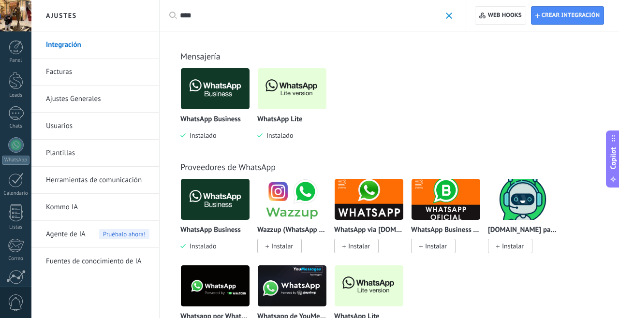
click at [17, 53] on div at bounding box center [16, 47] width 15 height 15
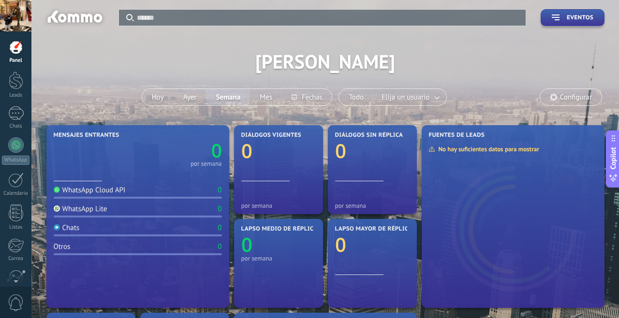
click at [18, 89] on div at bounding box center [16, 81] width 15 height 18
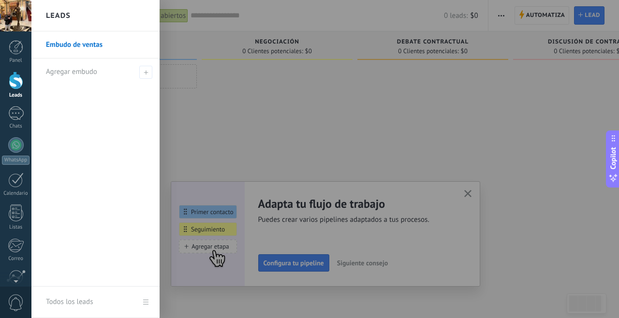
click at [404, 129] on div at bounding box center [432, 160] width 151 height 192
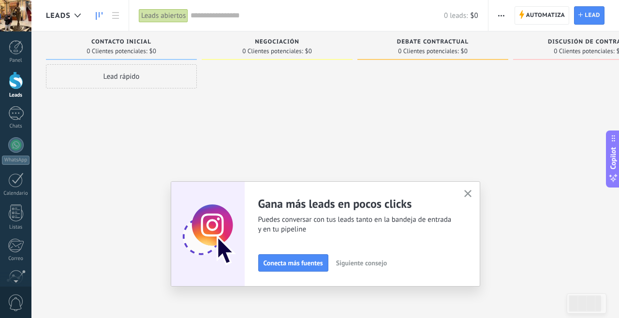
click at [472, 193] on button "button" at bounding box center [468, 194] width 12 height 13
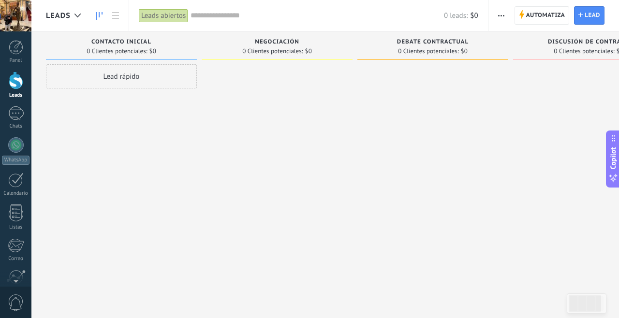
click at [14, 155] on link "WhatsApp" at bounding box center [15, 151] width 31 height 28
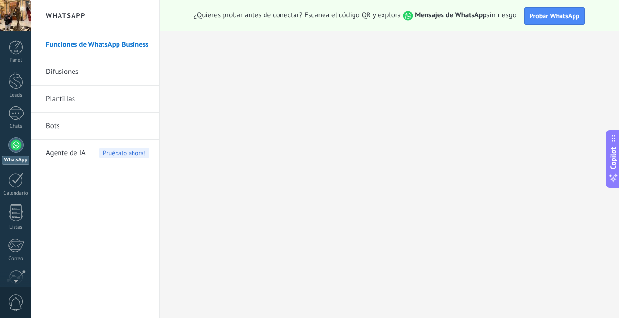
click at [17, 123] on div "Chats" at bounding box center [16, 126] width 28 height 6
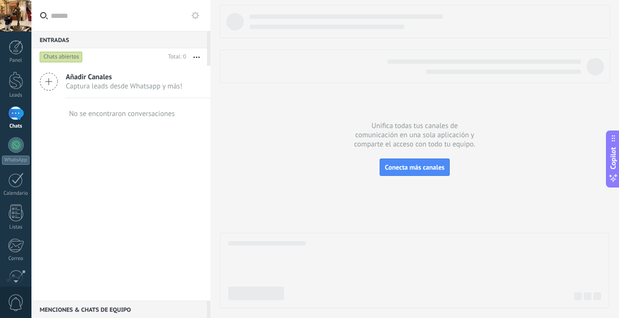
click at [70, 60] on div "Chats abiertos" at bounding box center [61, 57] width 43 height 12
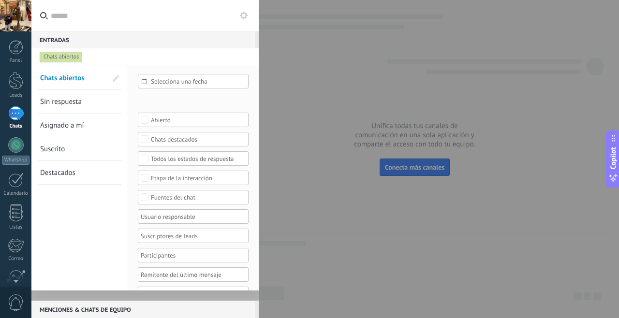
click at [312, 76] on div at bounding box center [309, 159] width 619 height 318
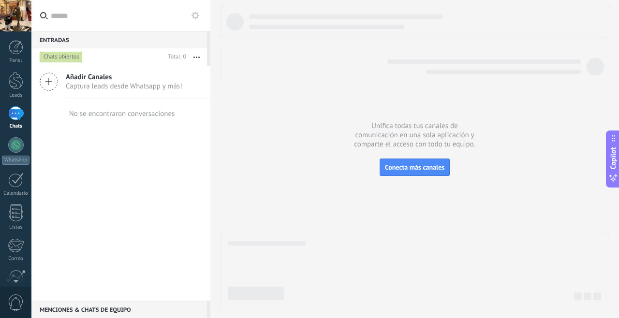
click at [334, 226] on div at bounding box center [414, 157] width 389 height 304
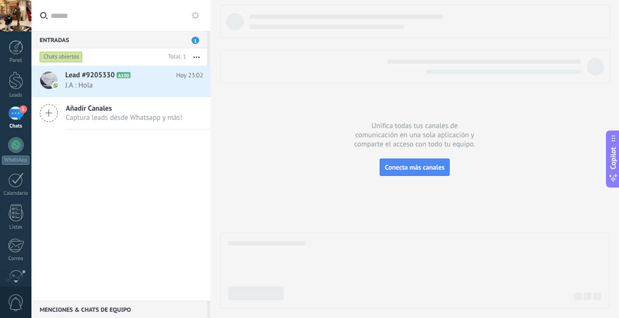
click at [169, 88] on span "J.A ️: Hola" at bounding box center [124, 85] width 119 height 9
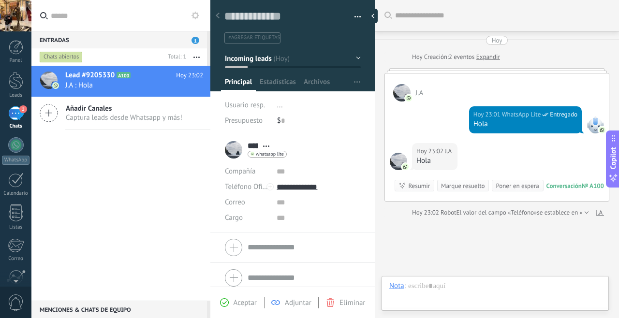
scroll to position [68, 0]
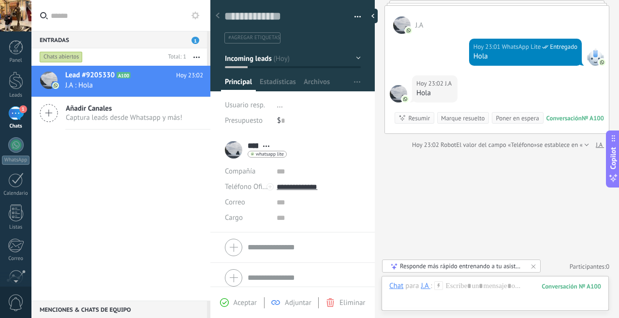
click at [16, 83] on div at bounding box center [16, 81] width 15 height 18
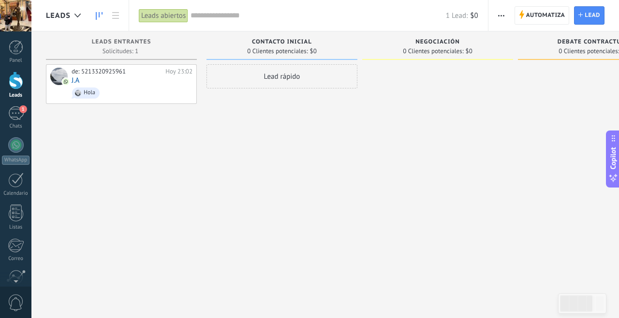
click at [501, 15] on use "button" at bounding box center [501, 15] width 6 height 1
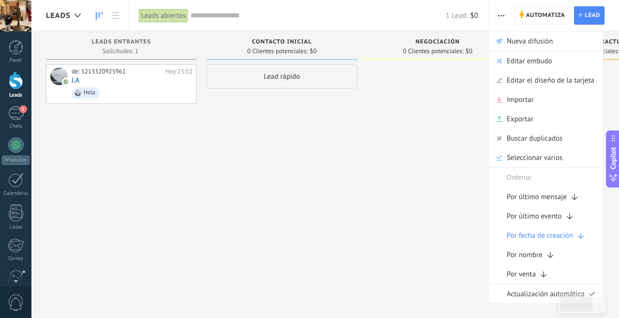
click at [579, 85] on span "Editar el diseño de la tarjeta" at bounding box center [551, 80] width 88 height 19
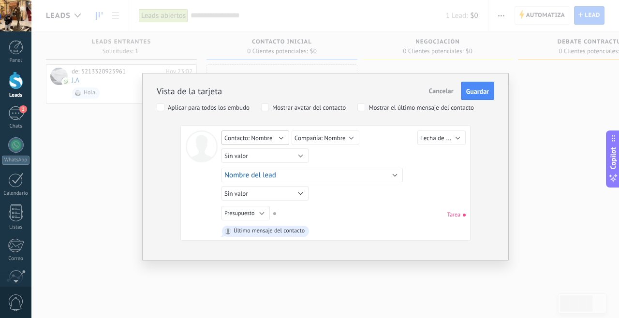
click at [278, 141] on button "Contacto: Nombre" at bounding box center [256, 138] width 68 height 15
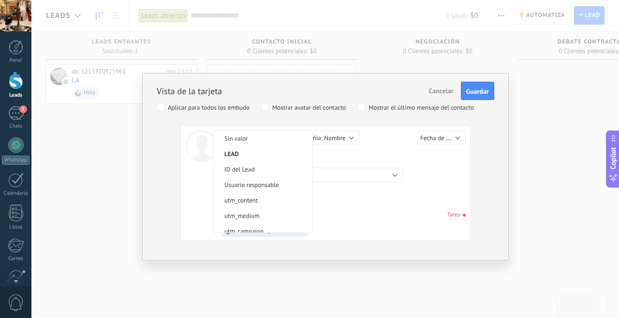
scroll to position [186, 0]
click at [176, 213] on div "Vista de la tarjeta Cancelar Guardar Aplicar para todos los embudo Mostrar avat…" at bounding box center [326, 156] width 338 height 170
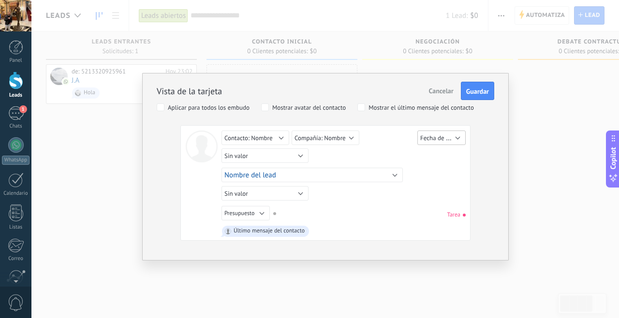
click at [453, 140] on span "Fecha de Creación" at bounding box center [444, 137] width 49 height 9
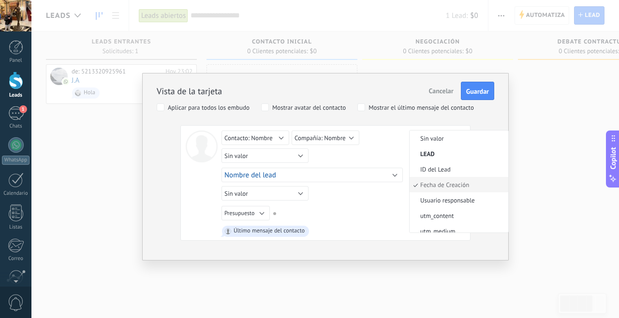
scroll to position [3, 0]
click at [354, 232] on div "Último mensaje del contacto" at bounding box center [344, 231] width 244 height 15
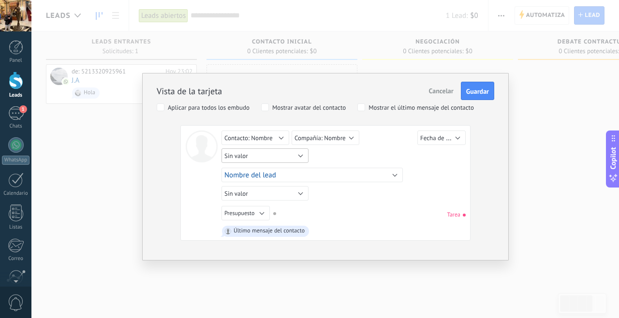
click at [296, 156] on button "Sin valor" at bounding box center [265, 155] width 87 height 15
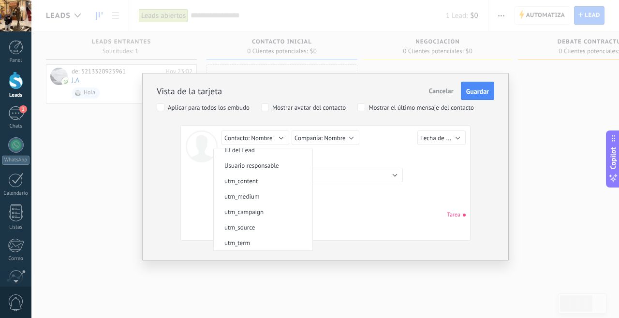
scroll to position [0, 0]
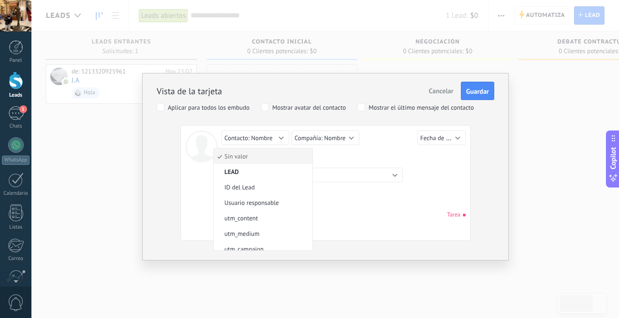
click at [163, 235] on div "Vista de la tarjeta Cancelar Guardar Aplicar para todos los embudo Mostrar avat…" at bounding box center [326, 156] width 338 height 170
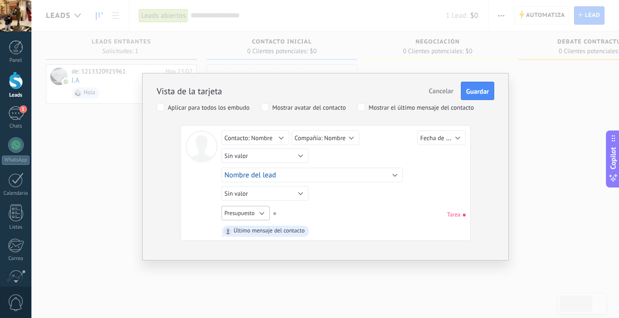
click at [263, 216] on button "Presupuesto" at bounding box center [246, 213] width 48 height 15
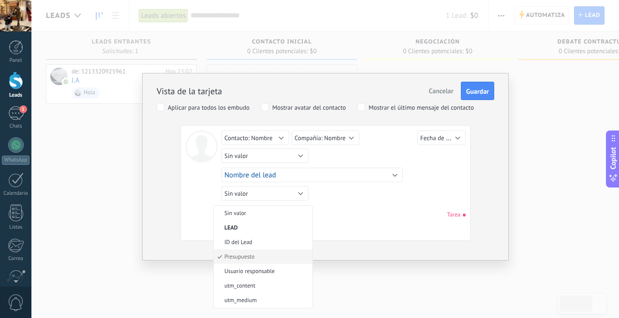
scroll to position [1, 0]
click at [160, 249] on div "Vista de la tarjeta Cancelar Guardar Aplicar para todos los embudo Mostrar avat…" at bounding box center [325, 167] width 367 height 188
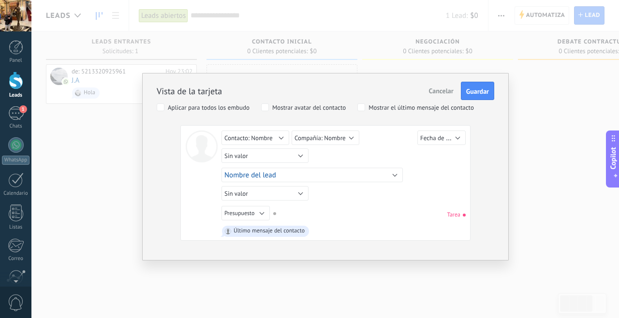
click at [443, 92] on span "Cancelar" at bounding box center [441, 91] width 25 height 9
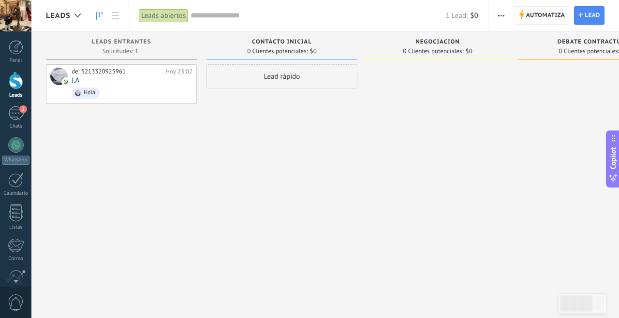
click at [149, 82] on div "de: 5213320925961 [DATE] 23:02 J.A ️ Hola" at bounding box center [132, 84] width 121 height 33
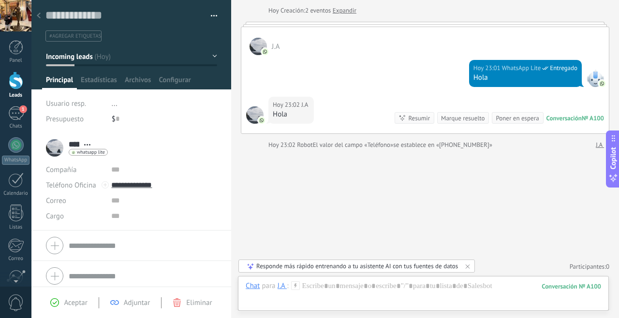
scroll to position [5, 0]
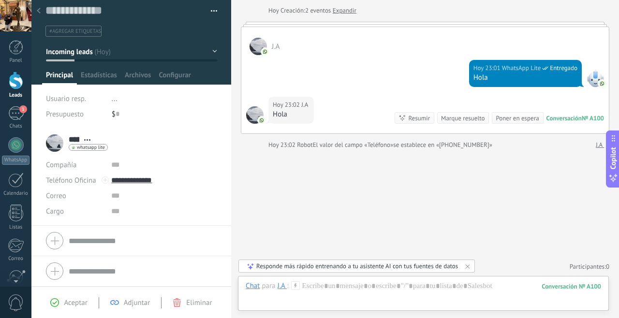
click at [87, 140] on use at bounding box center [87, 139] width 6 height 1
click at [187, 142] on div "***** [PERSON_NAME] ***** J.A ️ Apellido Abrir detalle Copie el nombre Desatar" at bounding box center [131, 143] width 171 height 24
click at [178, 83] on span "Configurar" at bounding box center [175, 78] width 32 height 14
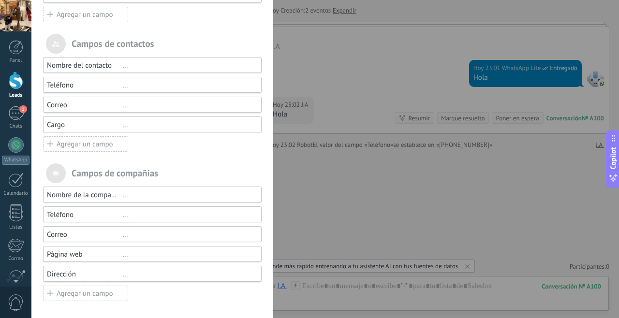
scroll to position [0, 0]
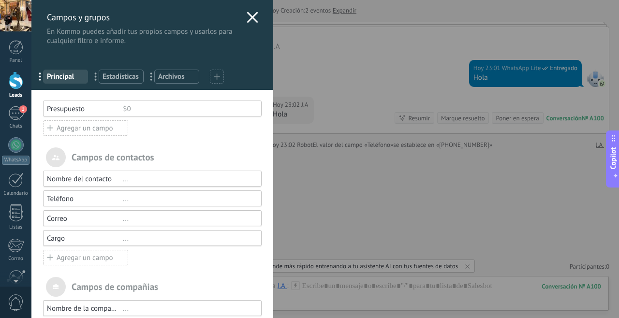
click at [247, 19] on icon at bounding box center [253, 18] width 12 height 12
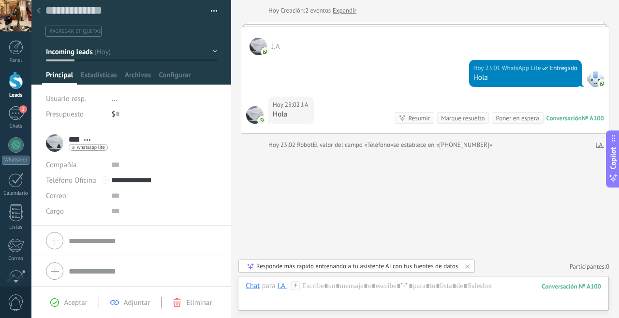
click at [18, 86] on div at bounding box center [16, 81] width 15 height 18
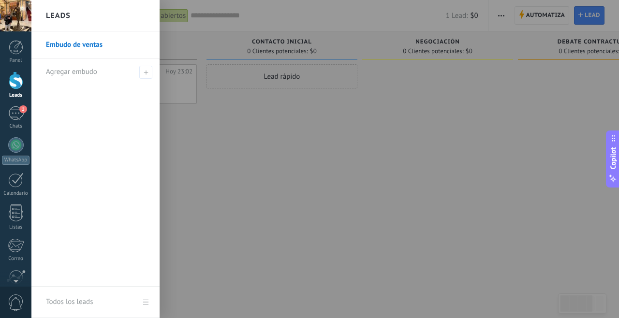
click at [503, 12] on span "button" at bounding box center [501, 15] width 6 height 18
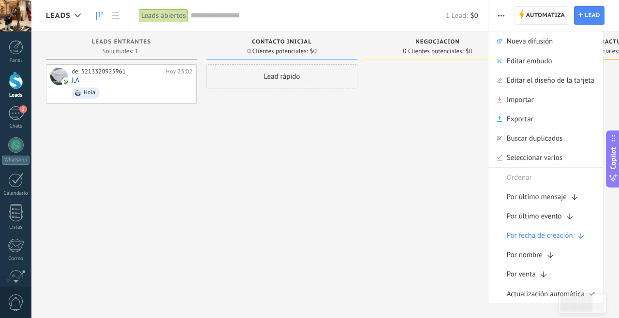
click at [572, 82] on span "Editar el diseño de la tarjeta" at bounding box center [551, 80] width 88 height 19
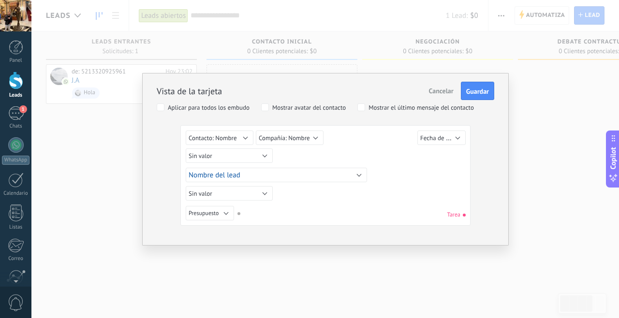
click at [460, 218] on span "Tarea" at bounding box center [456, 214] width 18 height 7
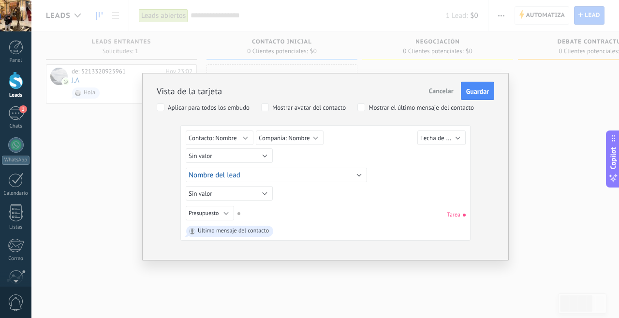
click at [332, 111] on div "Mostrar avatar del contacto" at bounding box center [309, 107] width 74 height 7
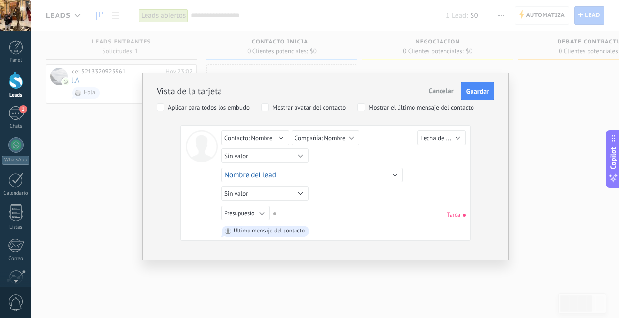
click at [315, 108] on div "Mostrar avatar del contacto" at bounding box center [309, 107] width 74 height 7
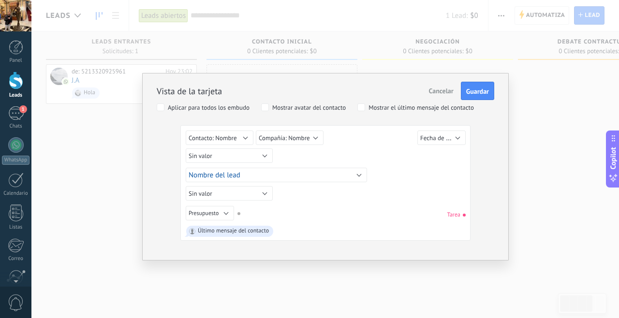
click at [326, 106] on div "Mostrar avatar del contacto" at bounding box center [309, 107] width 74 height 7
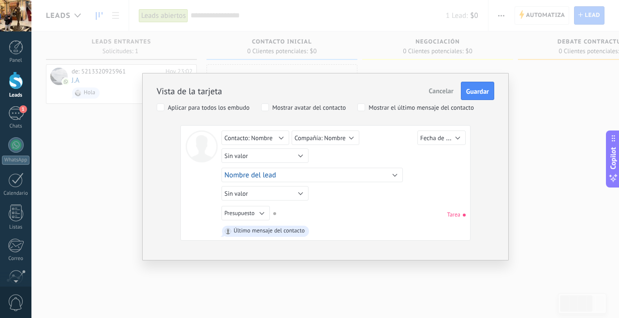
click at [202, 155] on div at bounding box center [202, 147] width 32 height 32
click at [281, 136] on button "Contacto: Nombre" at bounding box center [256, 138] width 68 height 15
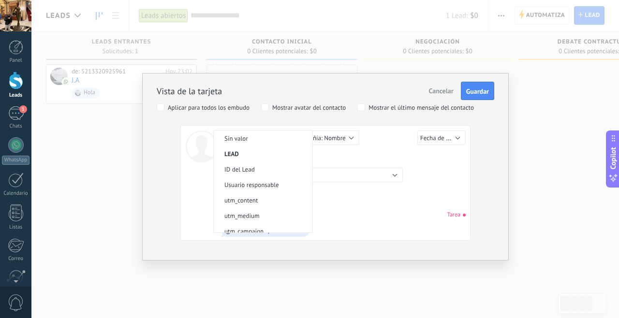
scroll to position [186, 0]
click at [344, 210] on div "Sin valor Lead ID del Lead Nombre del lead Fecha de Creación Presupuesto Usuari…" at bounding box center [344, 214] width 244 height 17
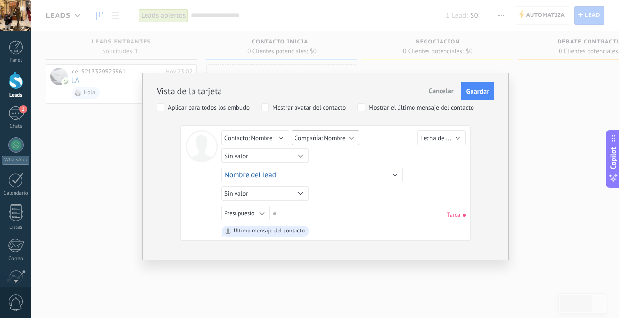
click at [351, 136] on button "Compañía: Nombre" at bounding box center [326, 138] width 68 height 15
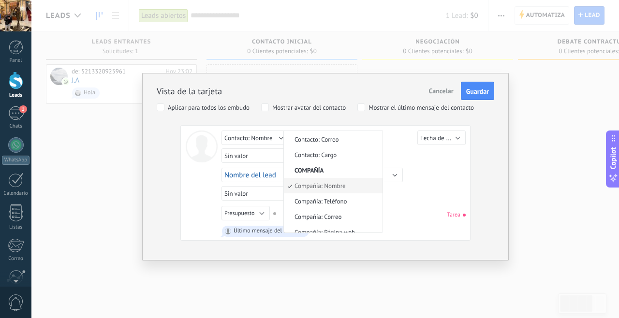
click at [345, 200] on span "Compañía: Teléfono" at bounding box center [332, 201] width 96 height 8
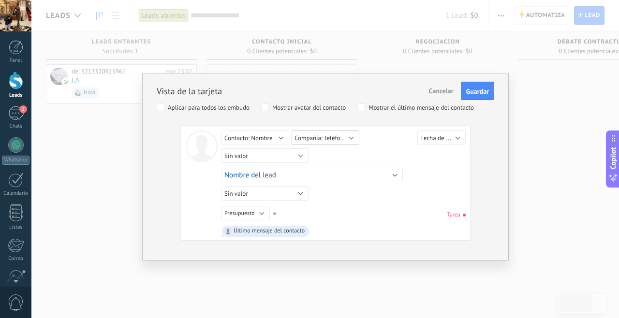
click at [352, 143] on button "Compañía: Teléfono" at bounding box center [326, 138] width 68 height 15
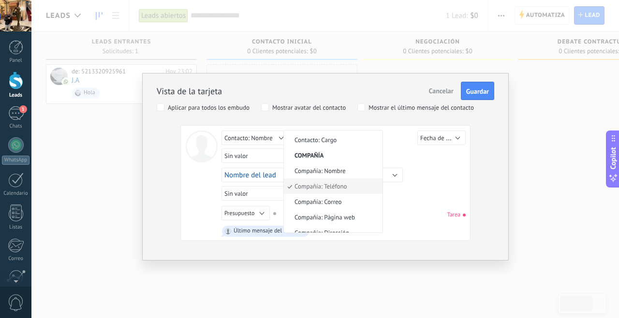
click at [405, 228] on div "Último mensaje del contacto" at bounding box center [344, 231] width 244 height 15
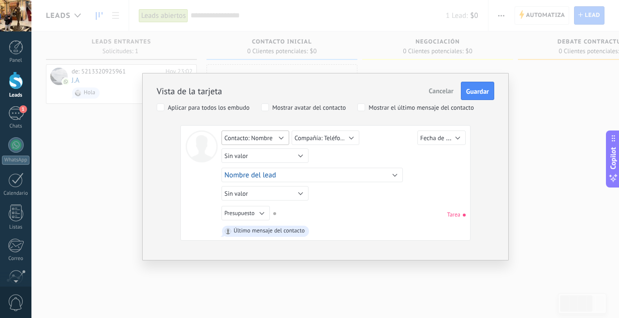
click at [272, 142] on span "Contacto: Nombre" at bounding box center [248, 138] width 48 height 8
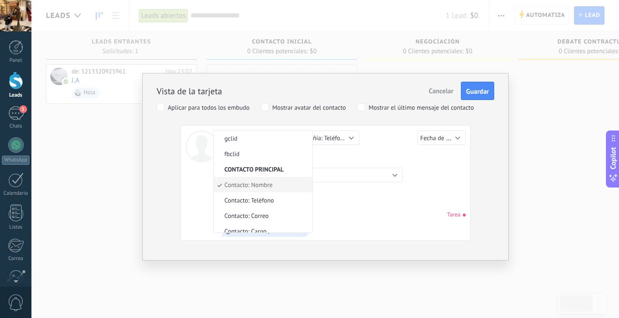
click at [341, 212] on div "Sin valor Lead ID del Lead Nombre del lead Fecha de Creación Presupuesto Usuari…" at bounding box center [344, 214] width 244 height 17
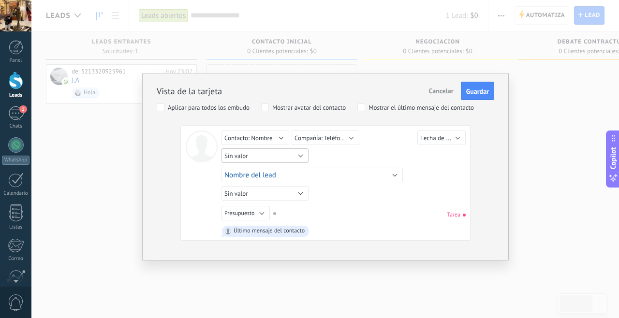
click at [299, 162] on button "Sin valor" at bounding box center [265, 155] width 87 height 15
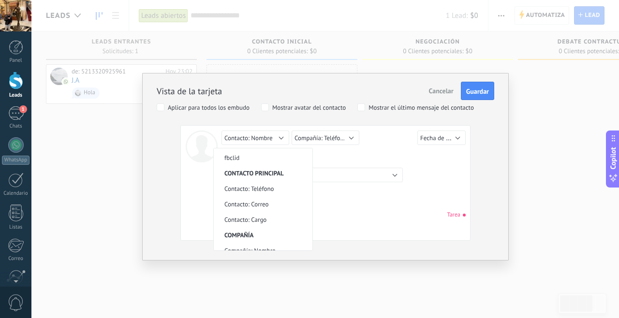
scroll to position [201, 0]
click at [344, 218] on div "Sin valor Lead ID del Lead Nombre del lead Fecha de Creación Presupuesto Usuari…" at bounding box center [344, 214] width 244 height 17
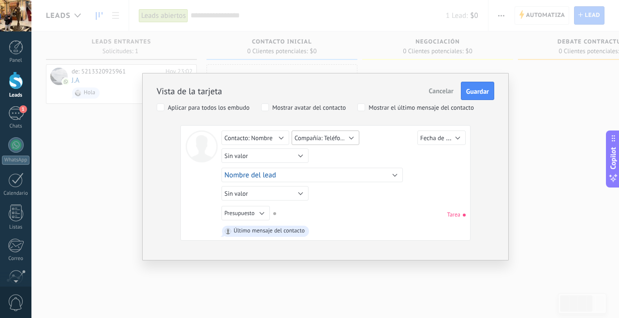
click at [348, 141] on button "Compañía: Teléfono" at bounding box center [326, 138] width 68 height 15
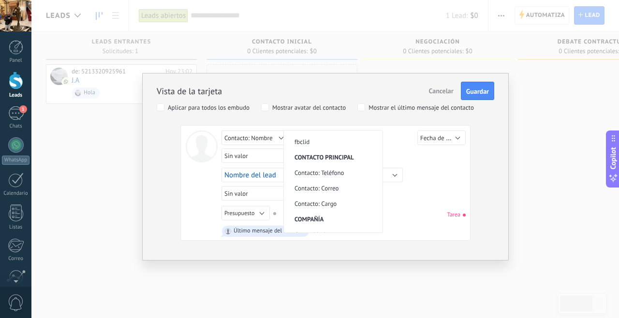
scroll to position [199, 0]
click at [342, 172] on li "Contacto: Teléfono" at bounding box center [333, 170] width 99 height 15
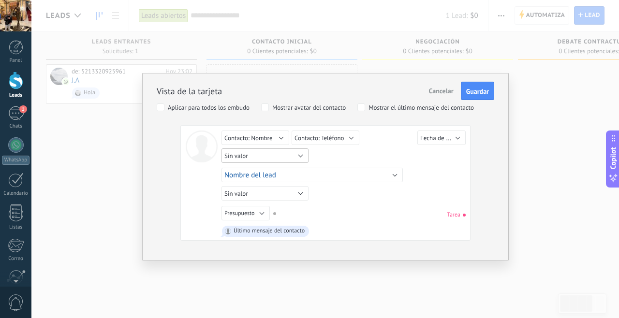
click at [299, 160] on button "Sin valor" at bounding box center [265, 155] width 87 height 15
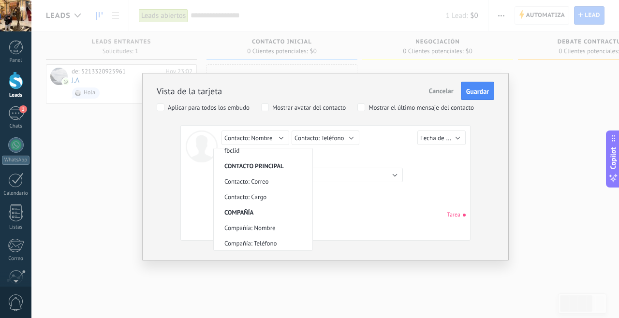
scroll to position [206, 0]
click at [439, 181] on div "Lead ID del Lead Nombre del lead Fecha de Creación Presupuesto Usuario responsa…" at bounding box center [345, 175] width 247 height 18
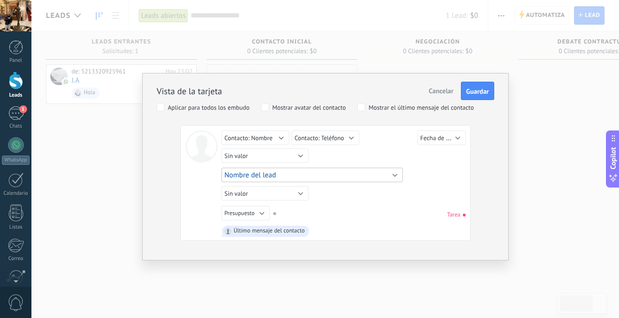
click at [395, 179] on button "Nombre del lead" at bounding box center [312, 175] width 181 height 15
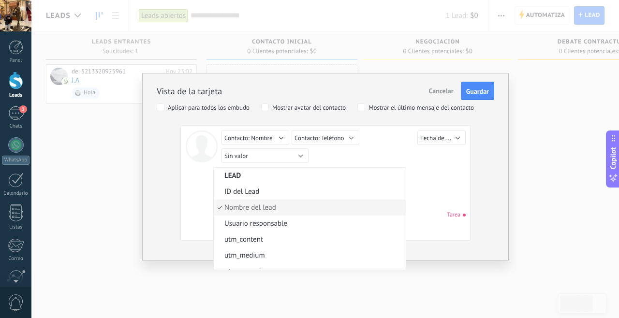
click at [346, 207] on span "Nombre del lead" at bounding box center [308, 207] width 189 height 9
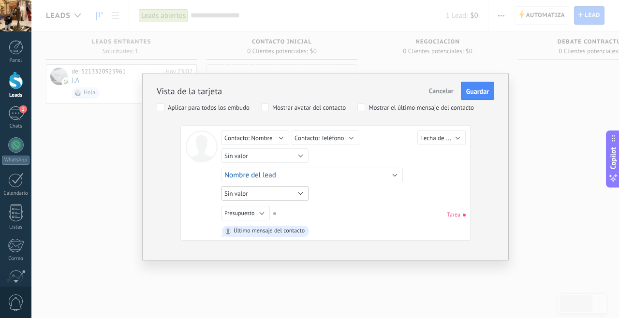
click at [297, 196] on button "Sin valor" at bounding box center [265, 193] width 87 height 15
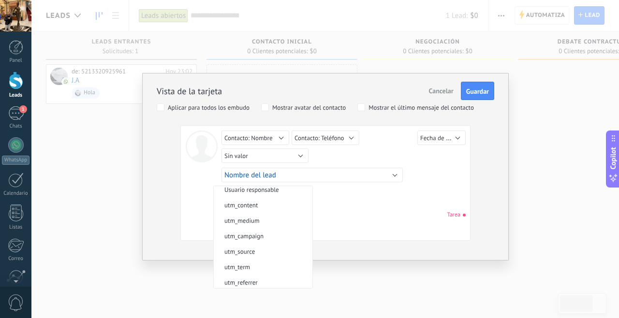
scroll to position [44, 0]
click at [363, 231] on div "Último mensaje del contacto" at bounding box center [344, 231] width 244 height 15
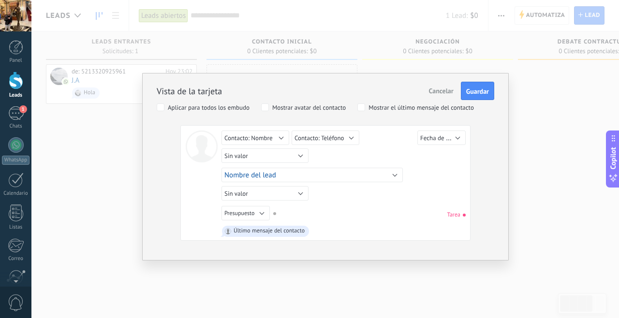
scroll to position [0, 0]
click at [263, 218] on button "Presupuesto" at bounding box center [246, 213] width 48 height 15
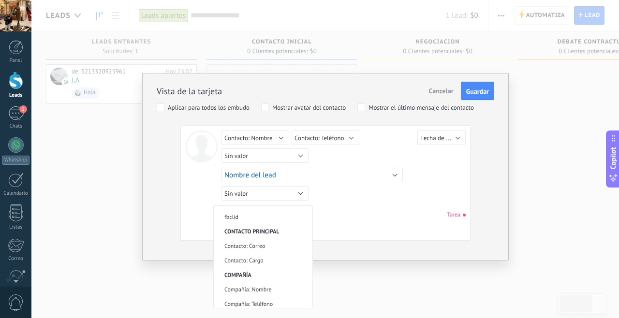
scroll to position [198, 0]
click at [361, 223] on div "Sin valor Lead ID del Lead Nombre del lead Fecha de Creación Presupuesto Usuari…" at bounding box center [344, 185] width 244 height 108
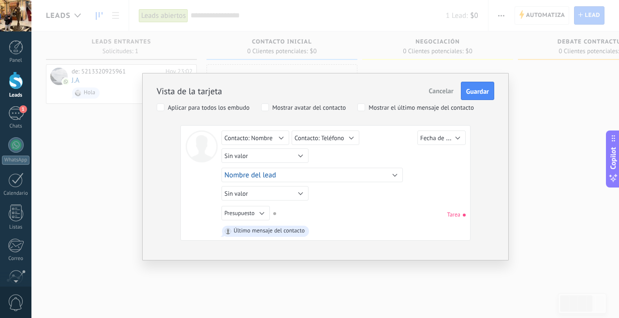
click at [485, 95] on span "Guardar" at bounding box center [477, 91] width 23 height 7
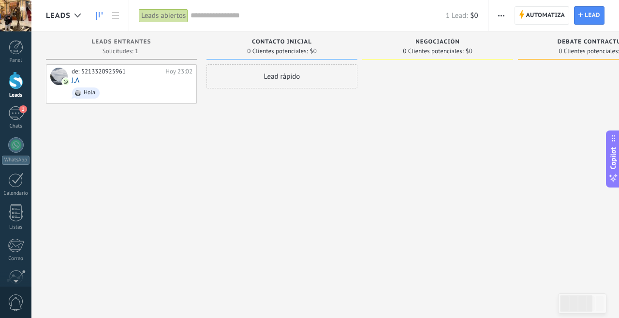
click at [158, 91] on span "Hola" at bounding box center [132, 93] width 121 height 15
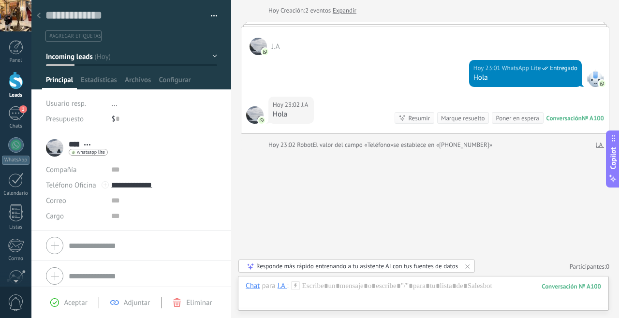
click at [78, 172] on div "Compañía" at bounding box center [75, 169] width 58 height 15
click at [116, 173] on input "text" at bounding box center [163, 169] width 105 height 15
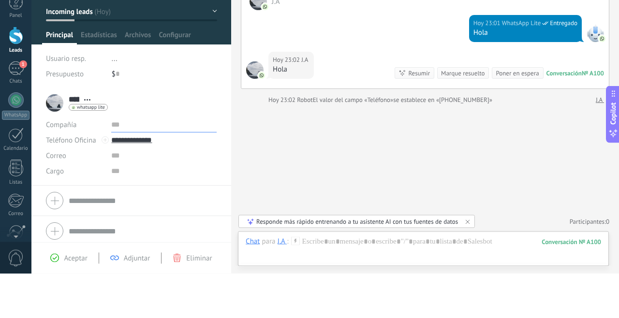
scroll to position [5, 0]
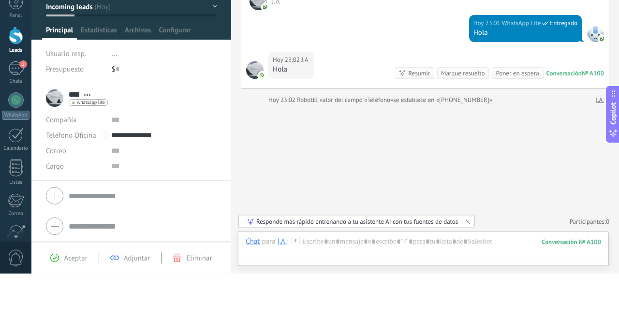
click at [251, 148] on div at bounding box center [254, 145] width 17 height 9
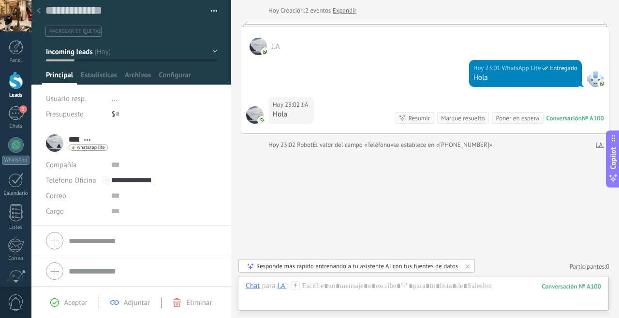
click at [88, 147] on span "whatsapp lite" at bounding box center [91, 147] width 28 height 5
click at [135, 216] on div at bounding box center [309, 159] width 619 height 318
click at [19, 85] on div at bounding box center [16, 81] width 15 height 18
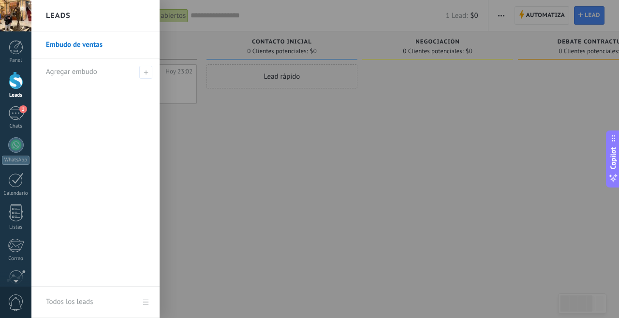
click at [204, 117] on div "Leads Entrantes Solicitudes: 1 0 0 0 1 0 0 0 1 de: 5213320925961 [DATE] 23:02 J…" at bounding box center [126, 143] width 161 height 225
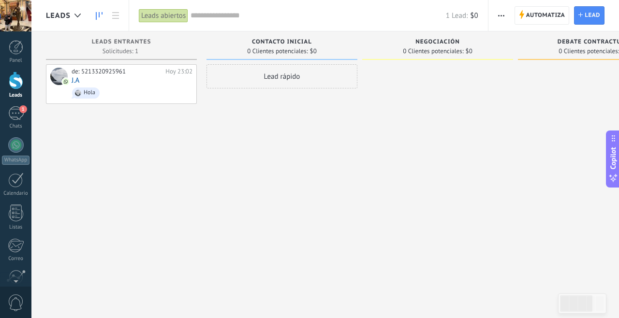
click at [503, 10] on span "button" at bounding box center [501, 15] width 6 height 18
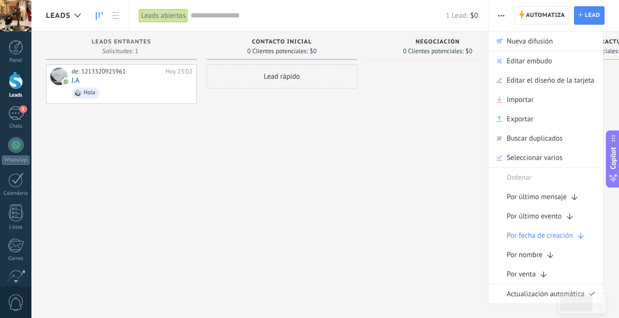
click at [589, 81] on span "Editar el diseño de la tarjeta" at bounding box center [551, 80] width 88 height 19
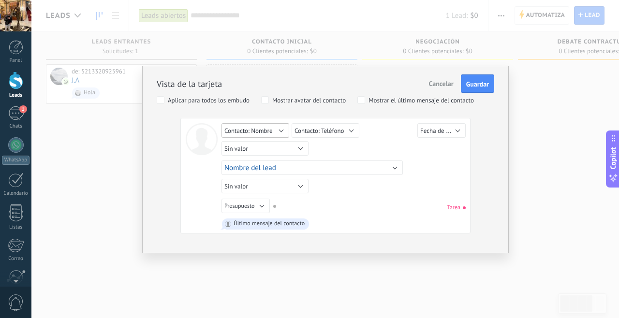
click at [276, 132] on button "Contacto: Nombre" at bounding box center [256, 130] width 68 height 15
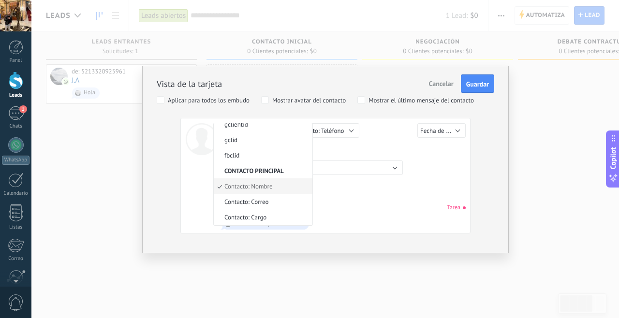
scroll to position [177, 0]
click at [339, 207] on div "Sin valor Lead ID del Lead Nombre del lead Fecha de Creación Presupuesto Usuari…" at bounding box center [344, 207] width 244 height 17
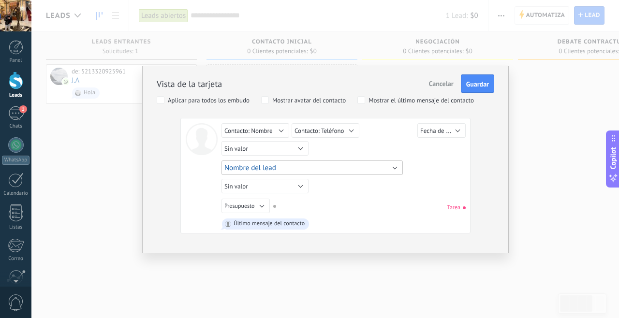
click at [391, 171] on button "Nombre del lead" at bounding box center [312, 168] width 181 height 15
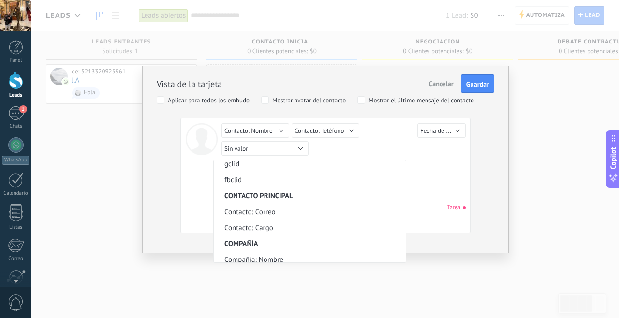
scroll to position [194, 0]
click at [522, 143] on div "Vista de la tarjeta Cancelar Guardar Aplicar para todos los embudo Mostrar avat…" at bounding box center [325, 159] width 588 height 318
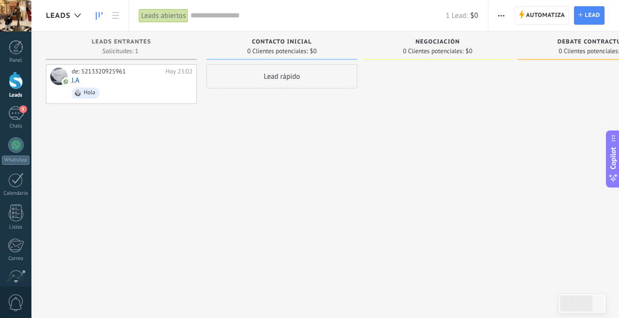
click at [502, 15] on icon "button" at bounding box center [501, 15] width 6 height 1
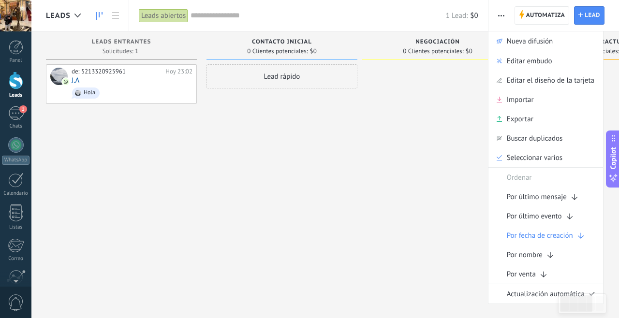
click at [577, 87] on span "Editar el diseño de la tarjeta" at bounding box center [551, 80] width 88 height 19
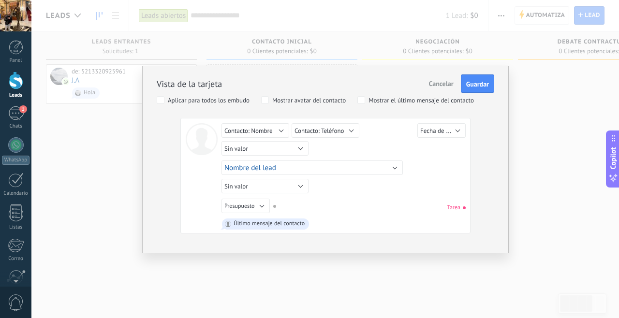
click at [537, 163] on div "Vista de la tarjeta Cancelar Guardar Aplicar para todos los embudo Mostrar avat…" at bounding box center [325, 159] width 588 height 318
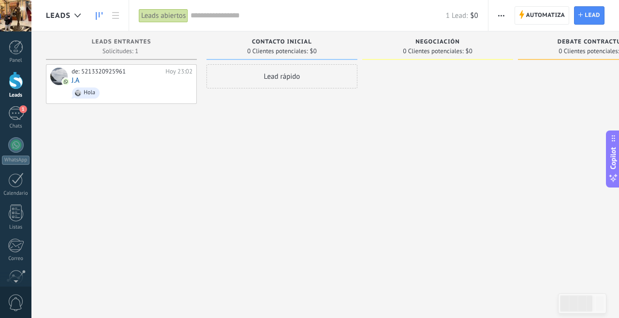
click at [170, 90] on span "Hola" at bounding box center [132, 93] width 121 height 15
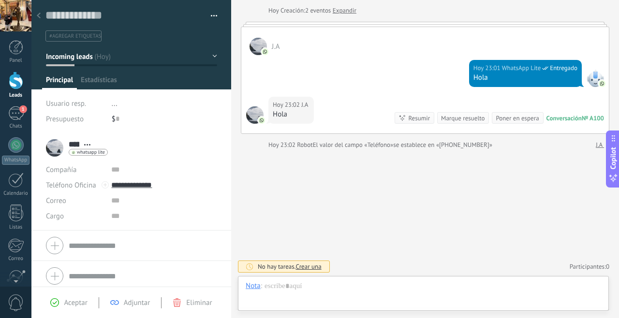
scroll to position [15, 0]
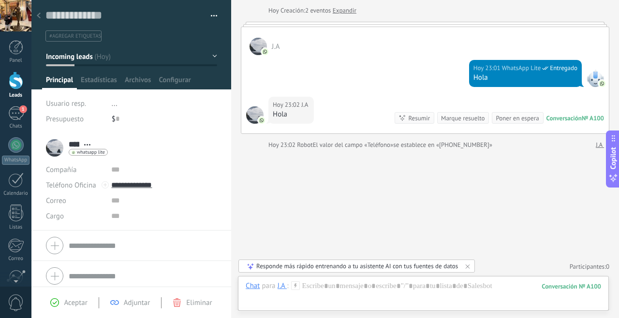
click at [79, 143] on input "*****" at bounding box center [74, 144] width 11 height 10
type textarea "**********"
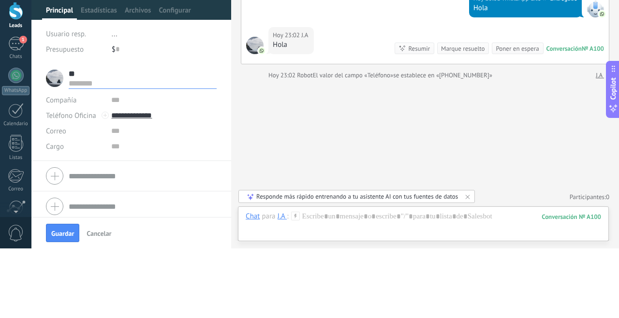
type input "*"
type input "***"
type input "**********"
click at [546, 176] on div "Buscar Carga más [DATE] [DATE] Creación: 2 eventos Expandir J.A ️ [DATE] 23:01 …" at bounding box center [425, 136] width 388 height 365
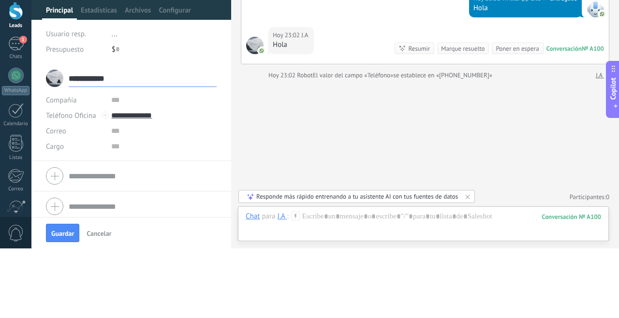
type input "**********"
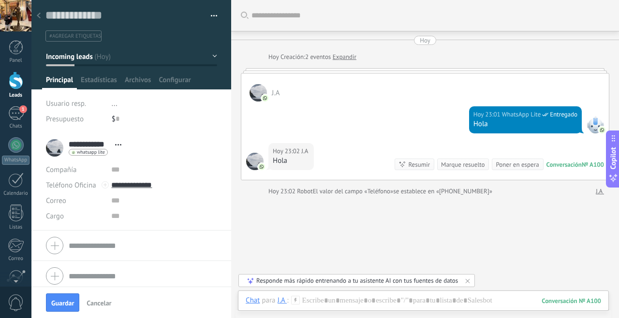
scroll to position [46, 0]
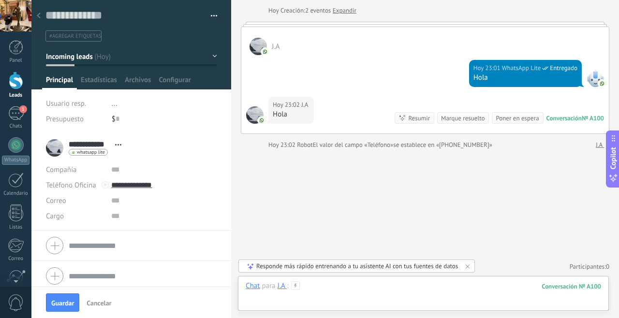
click at [413, 286] on div at bounding box center [423, 295] width 355 height 29
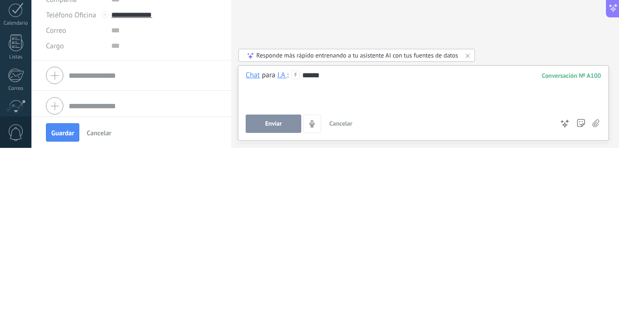
click at [280, 296] on span "Enviar" at bounding box center [273, 294] width 17 height 7
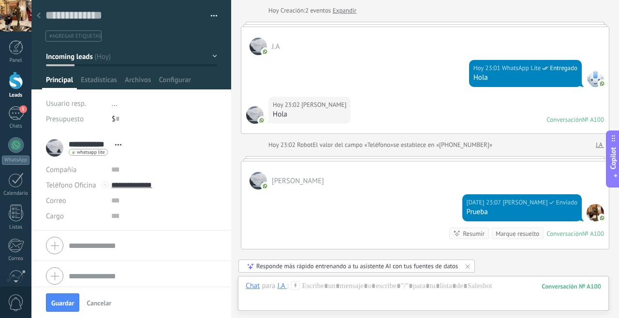
scroll to position [40, 0]
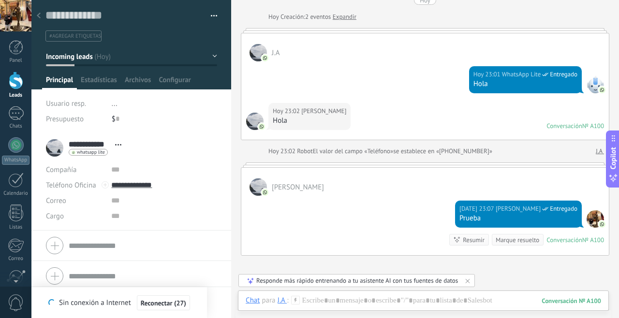
click at [177, 306] on span "Reconectar (27)" at bounding box center [163, 303] width 45 height 7
